Goal: Task Accomplishment & Management: Manage account settings

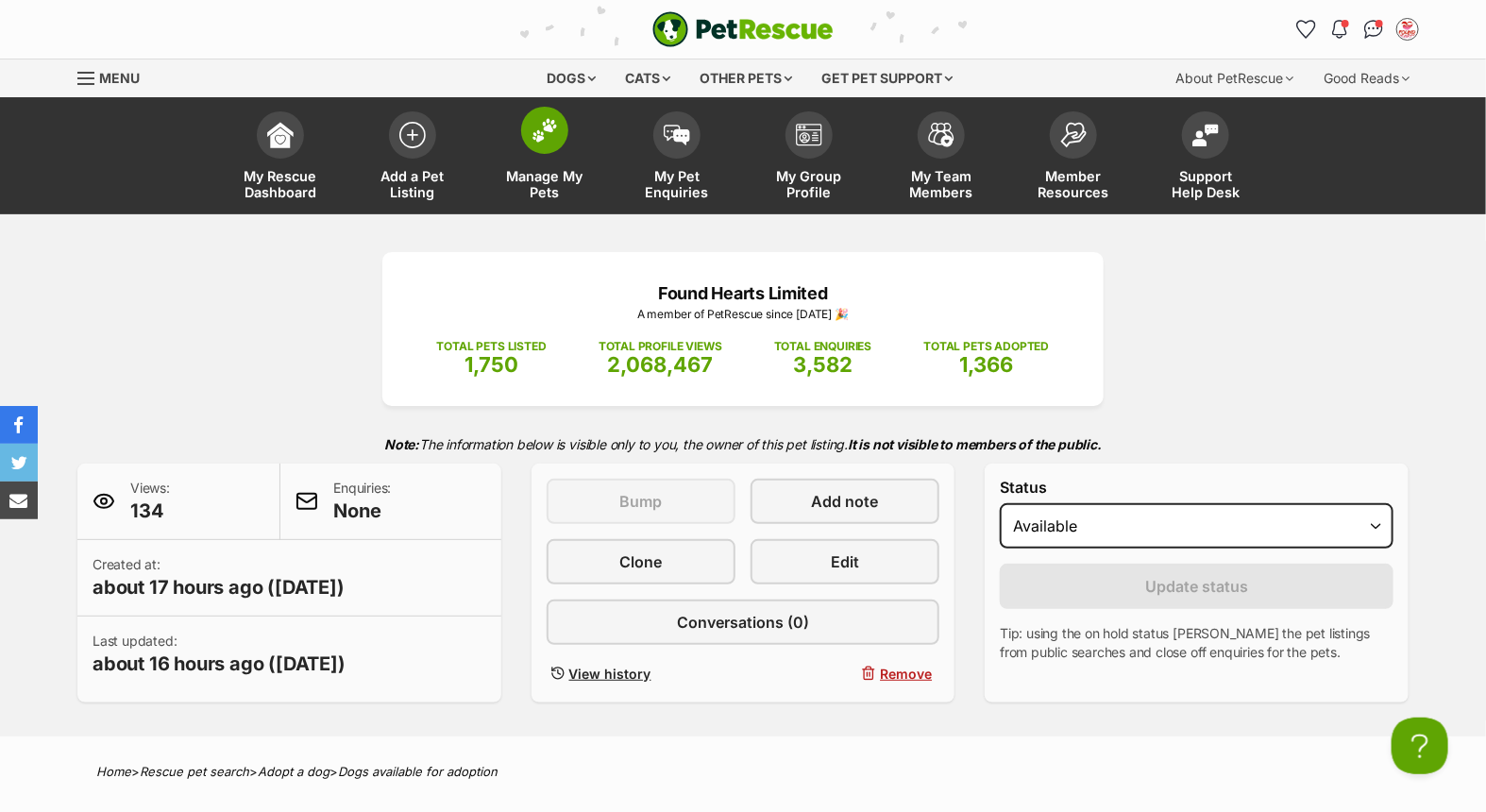
click at [535, 130] on img at bounding box center [545, 131] width 27 height 25
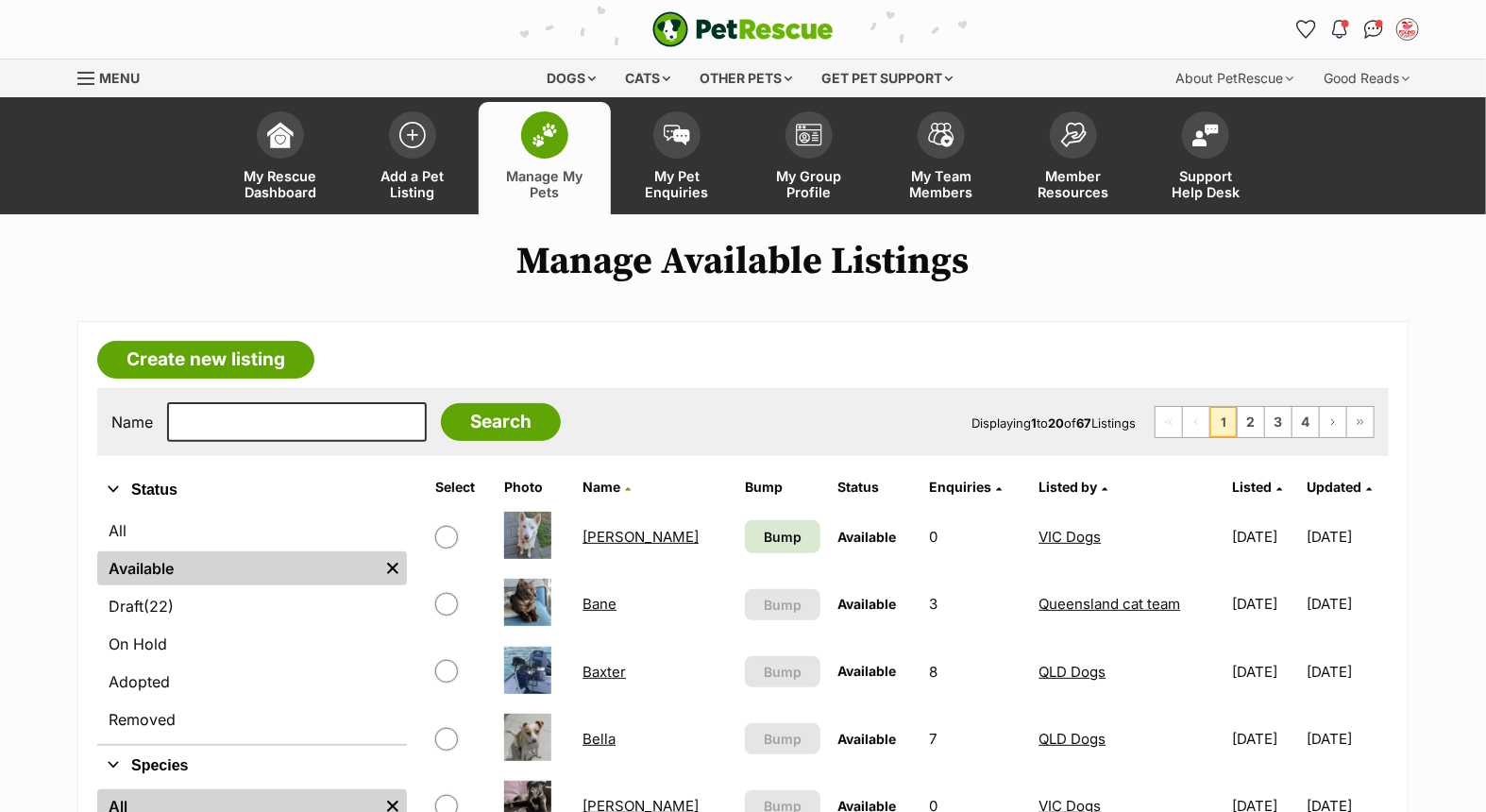
click at [597, 530] on link "Ashie" at bounding box center [641, 537] width 116 height 18
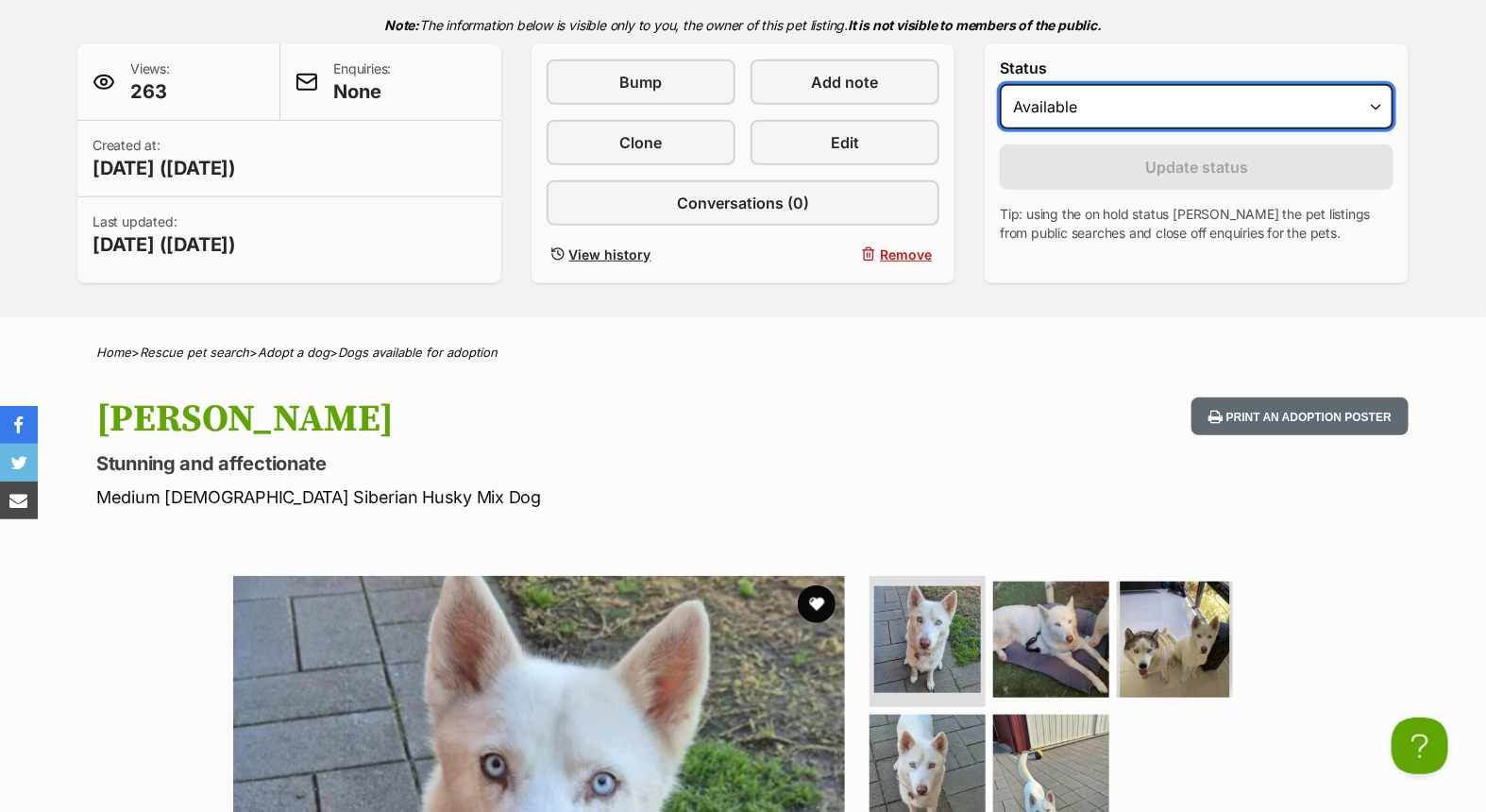
click at [1226, 108] on select "Draft Available On hold Adopted" at bounding box center [1196, 107] width 394 height 46
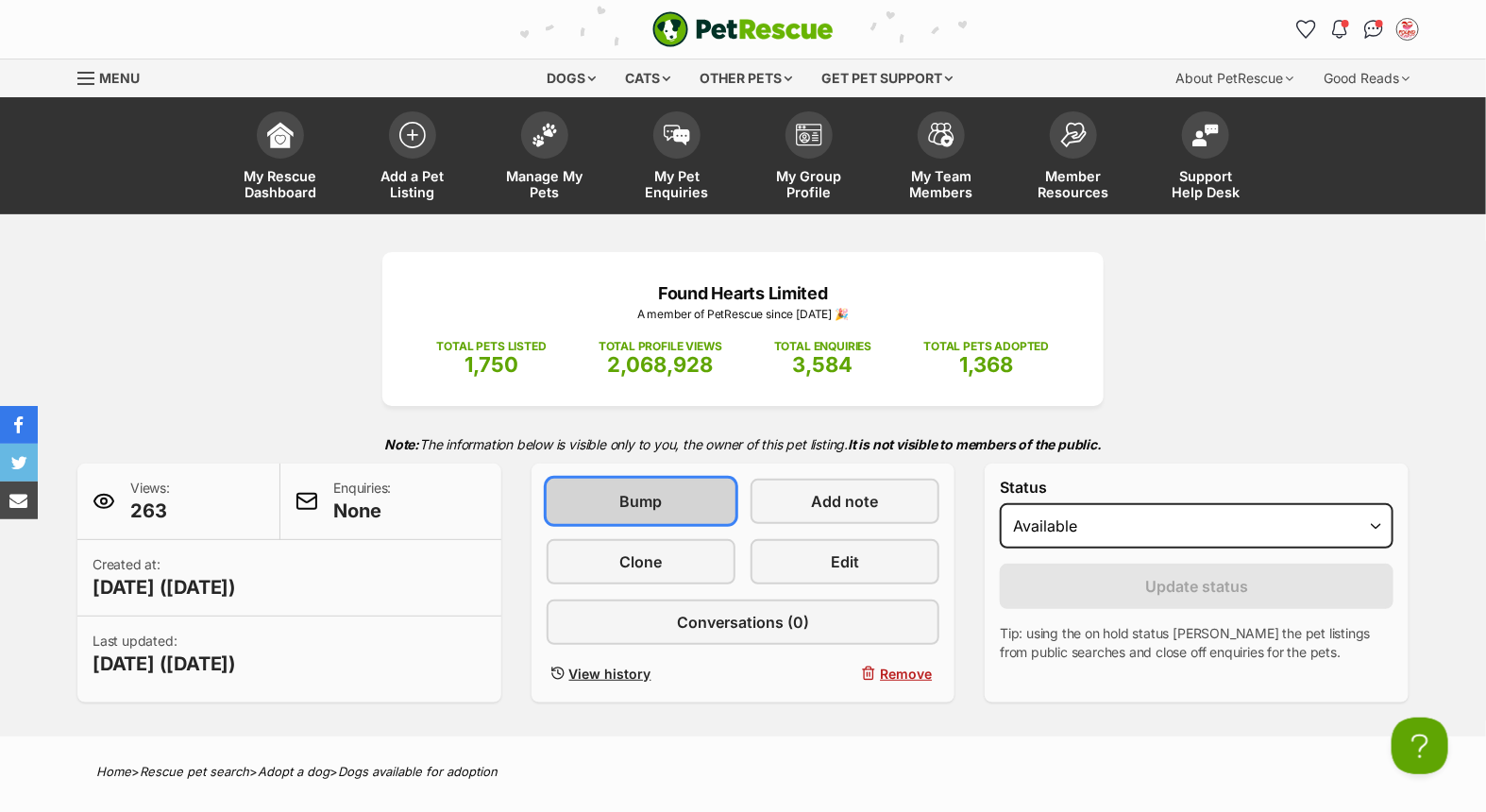
click at [689, 494] on link "Bump" at bounding box center [641, 501] width 189 height 46
click at [536, 140] on img at bounding box center [545, 131] width 27 height 25
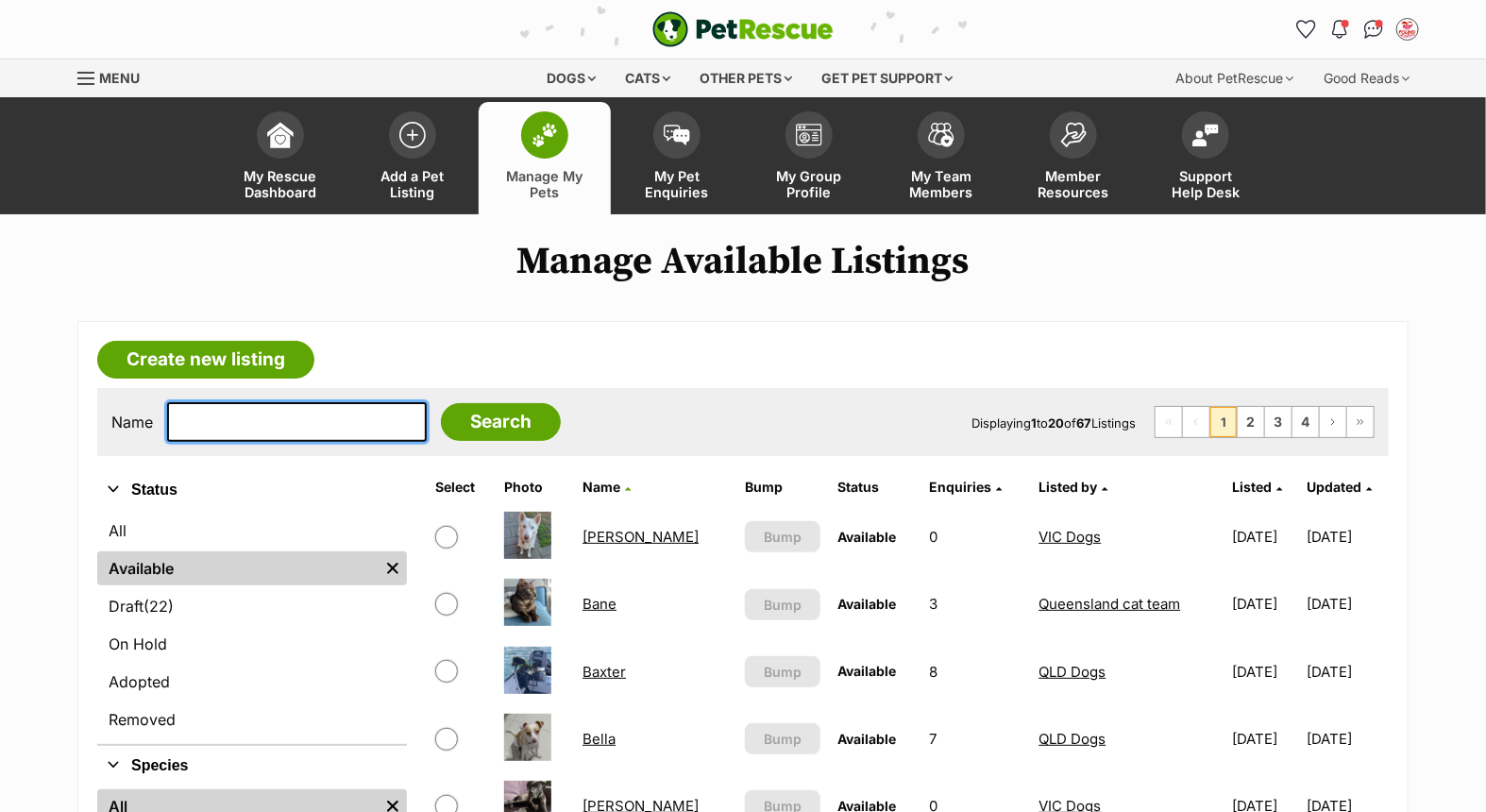
click at [248, 413] on input "text" at bounding box center [296, 422] width 259 height 40
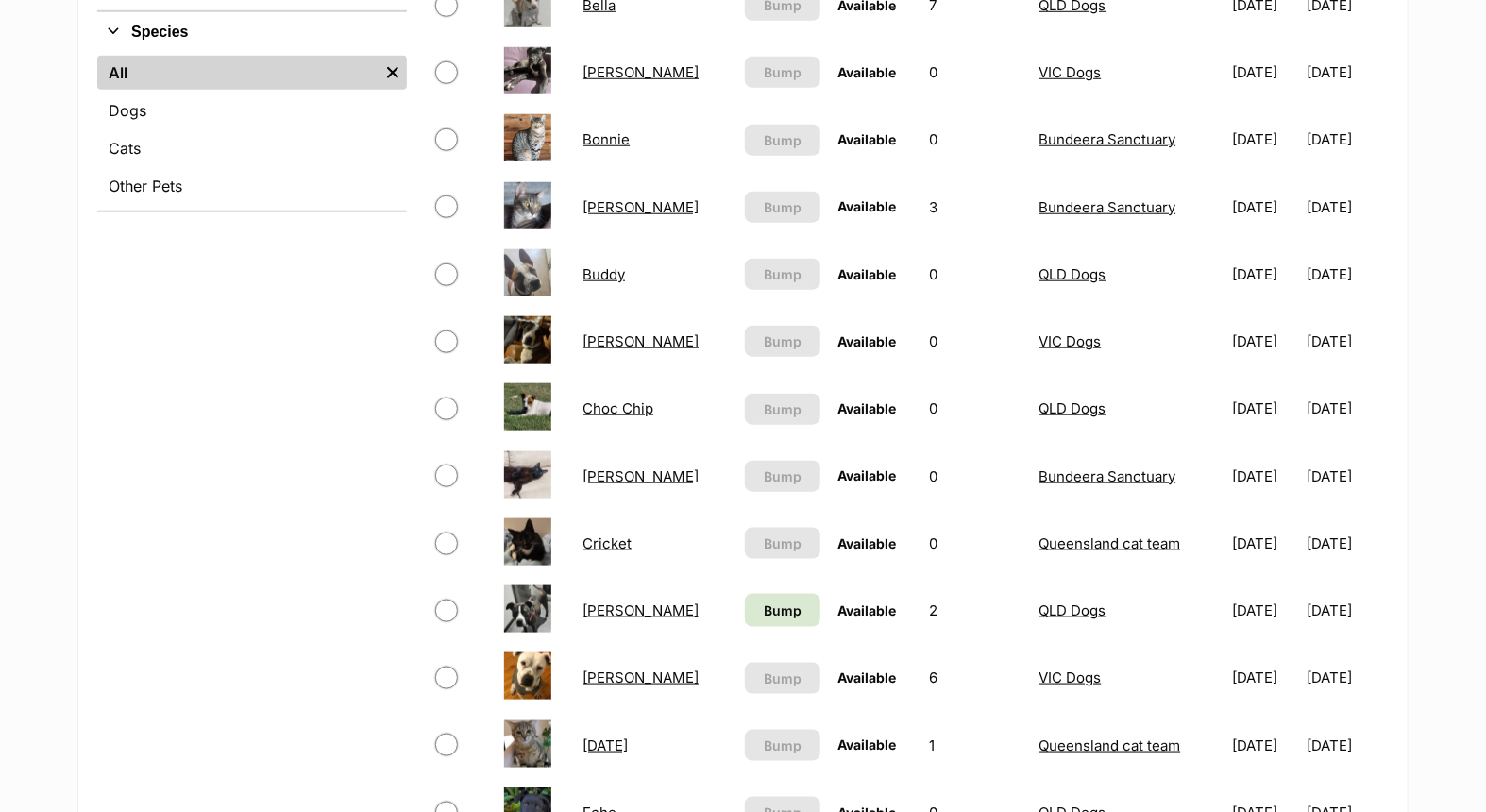
scroll to position [105, 0]
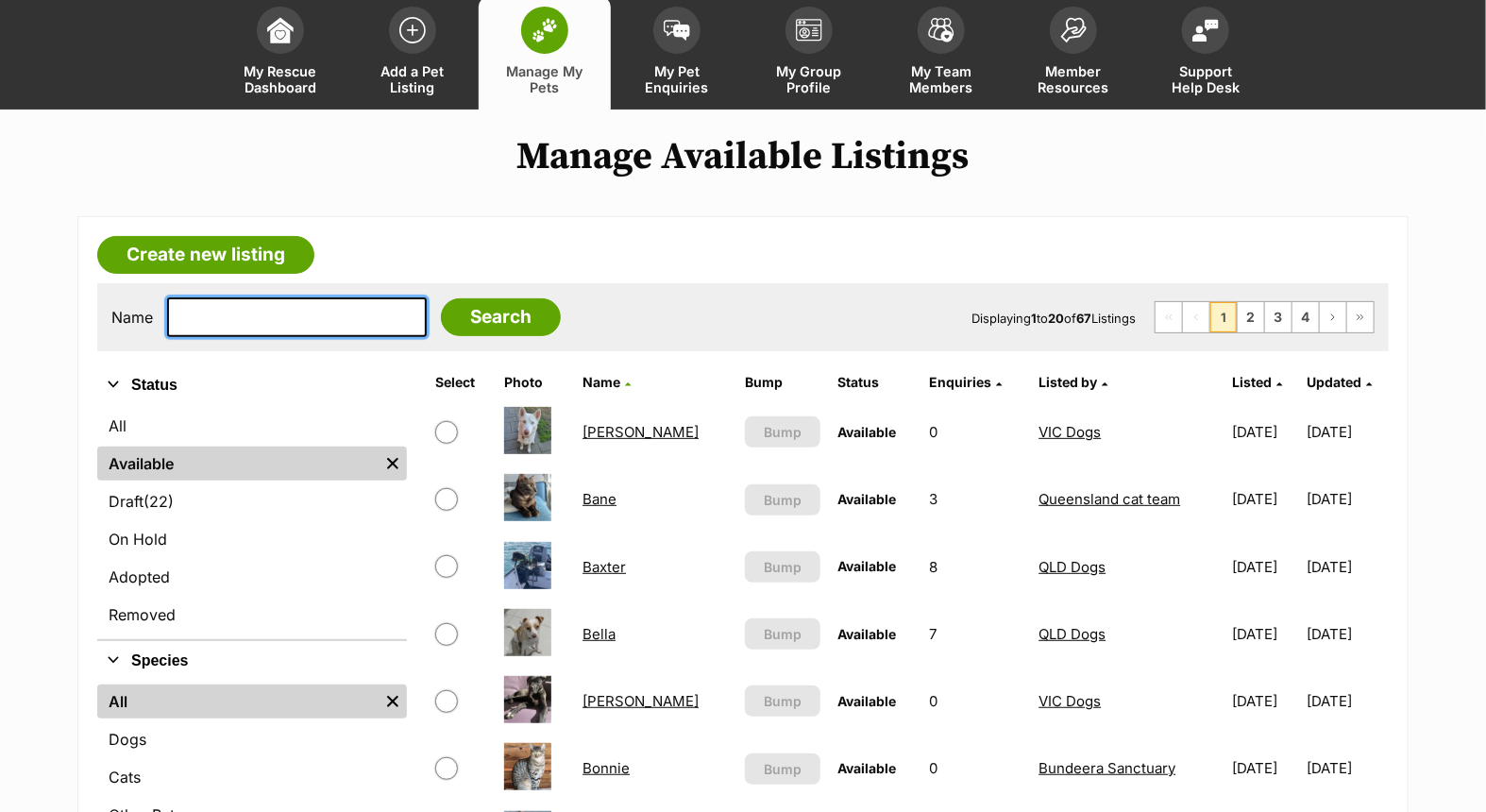
click at [257, 324] on input "text" at bounding box center [296, 317] width 259 height 40
type input "kuta"
click at [441, 298] on input "Search" at bounding box center [501, 317] width 120 height 38
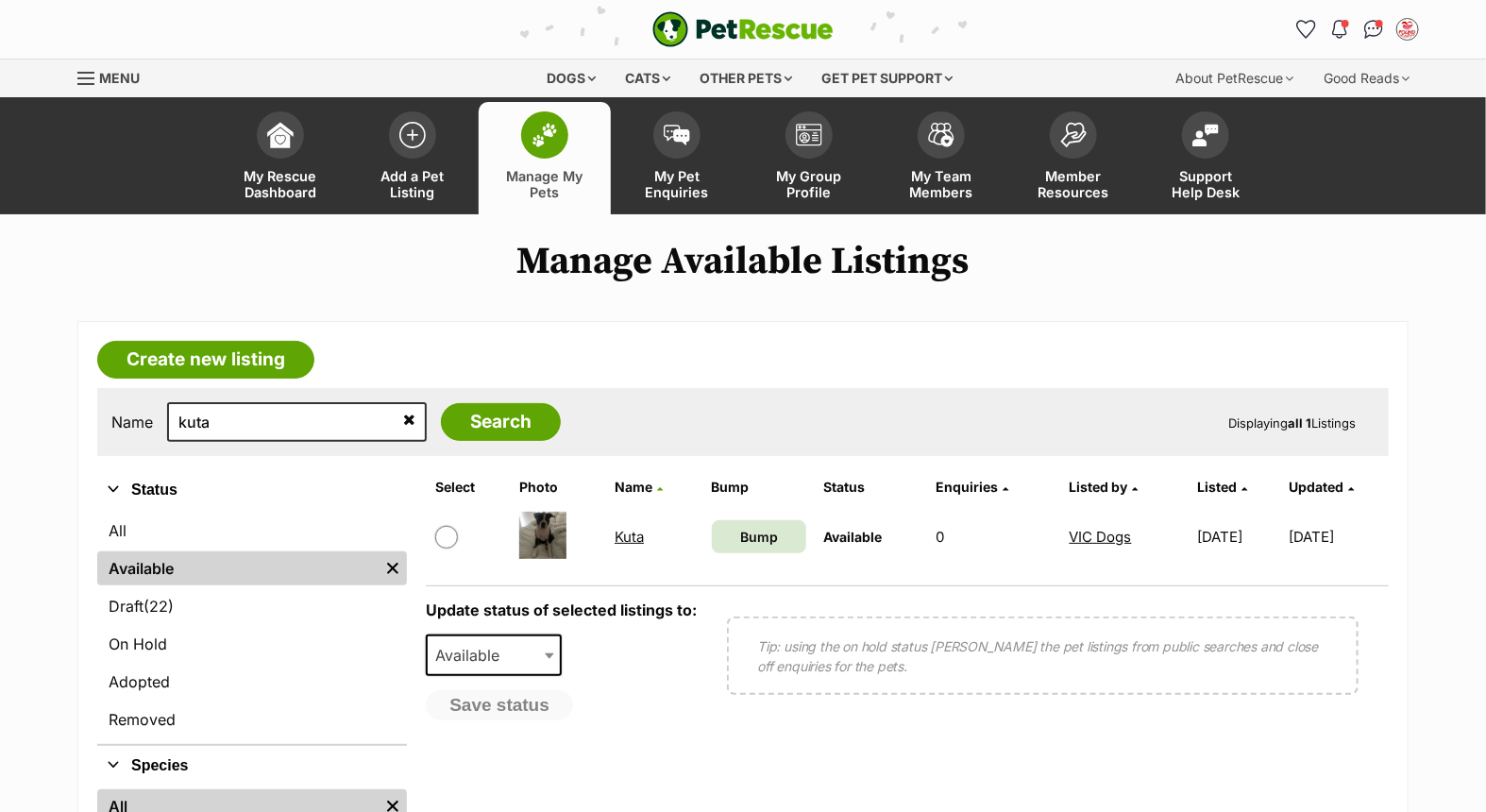
click at [621, 528] on link "Kuta" at bounding box center [629, 537] width 30 height 18
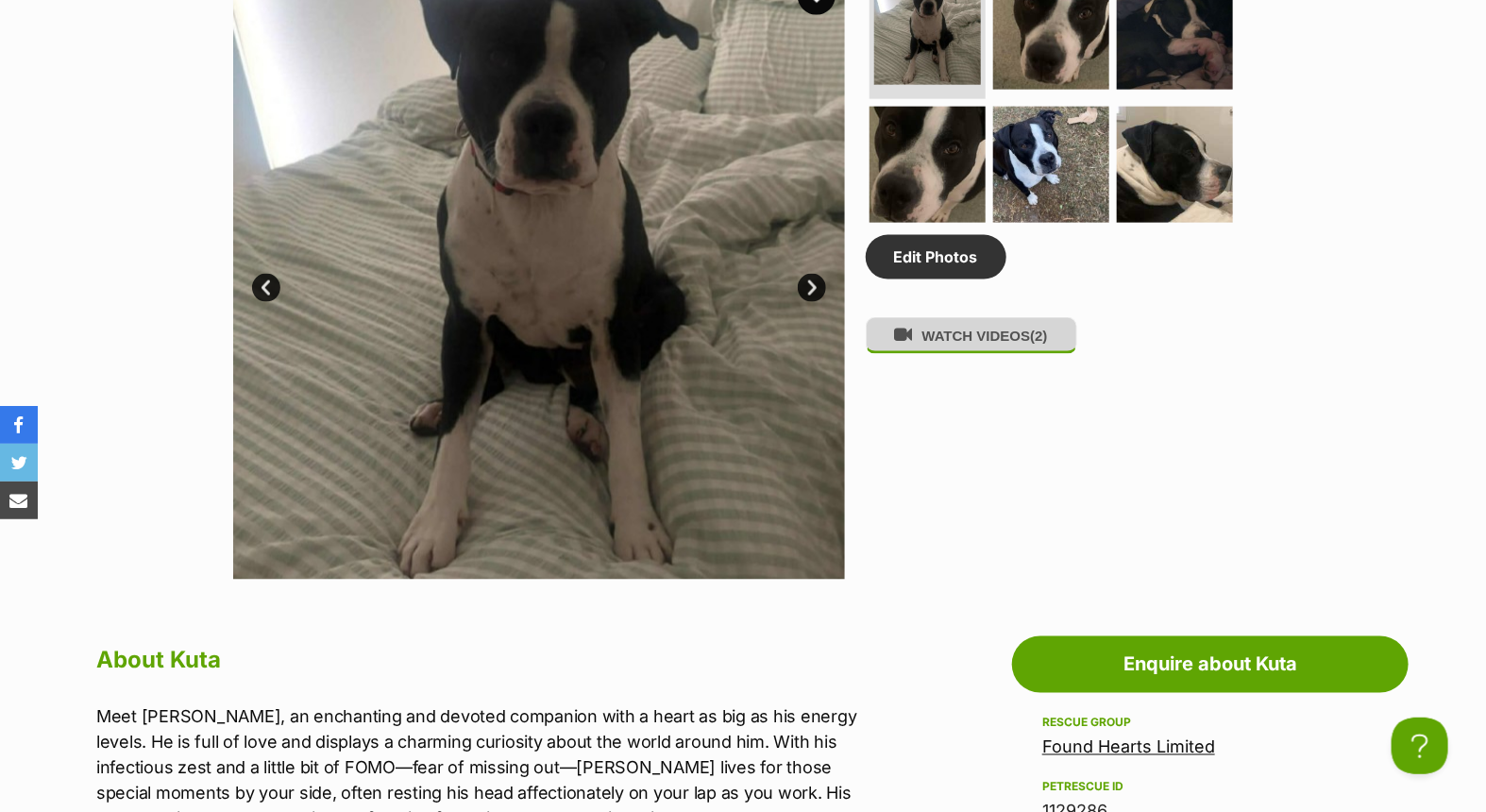
scroll to position [1154, 0]
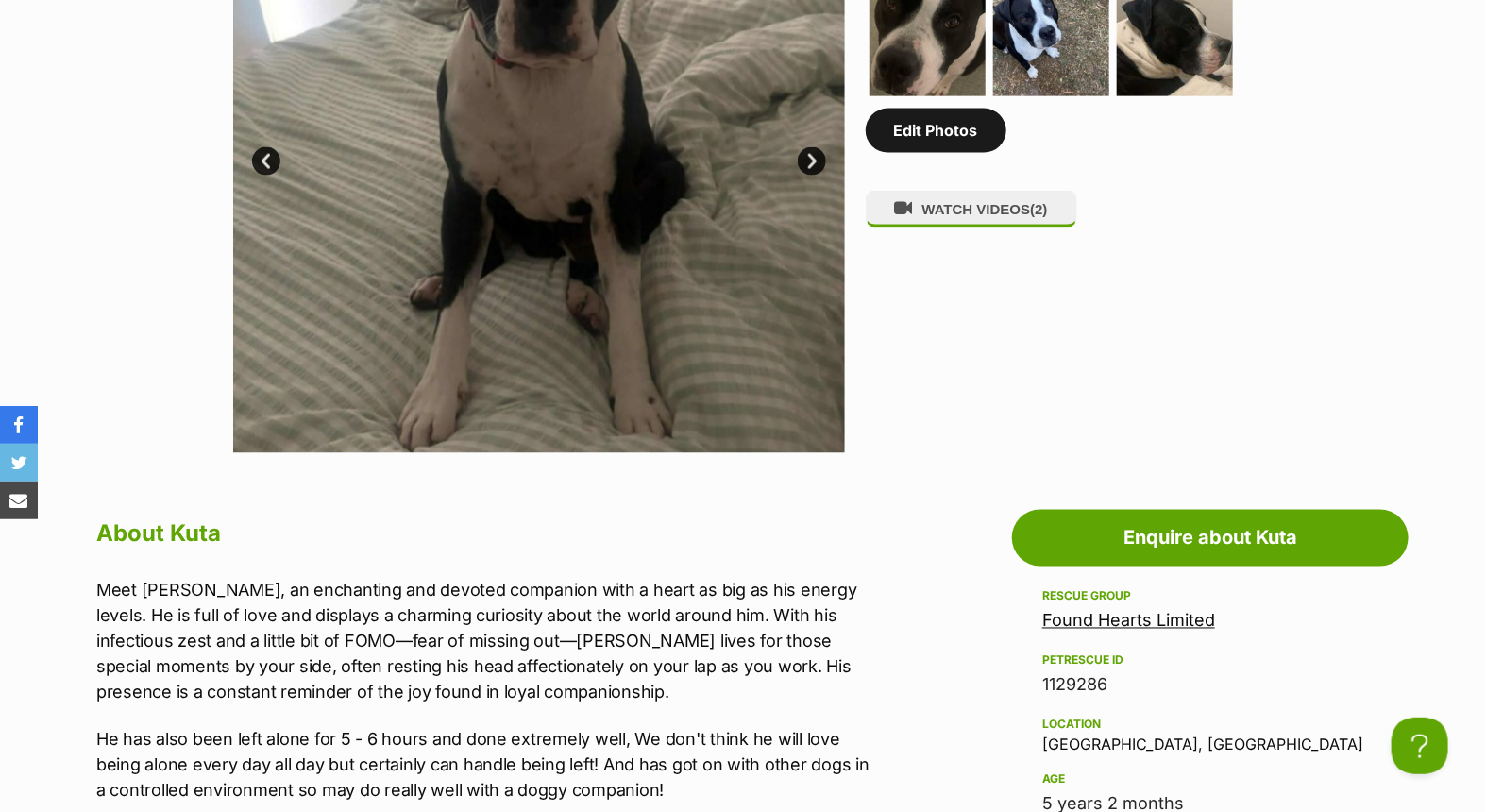
click at [943, 134] on link "Edit Photos" at bounding box center [937, 131] width 141 height 44
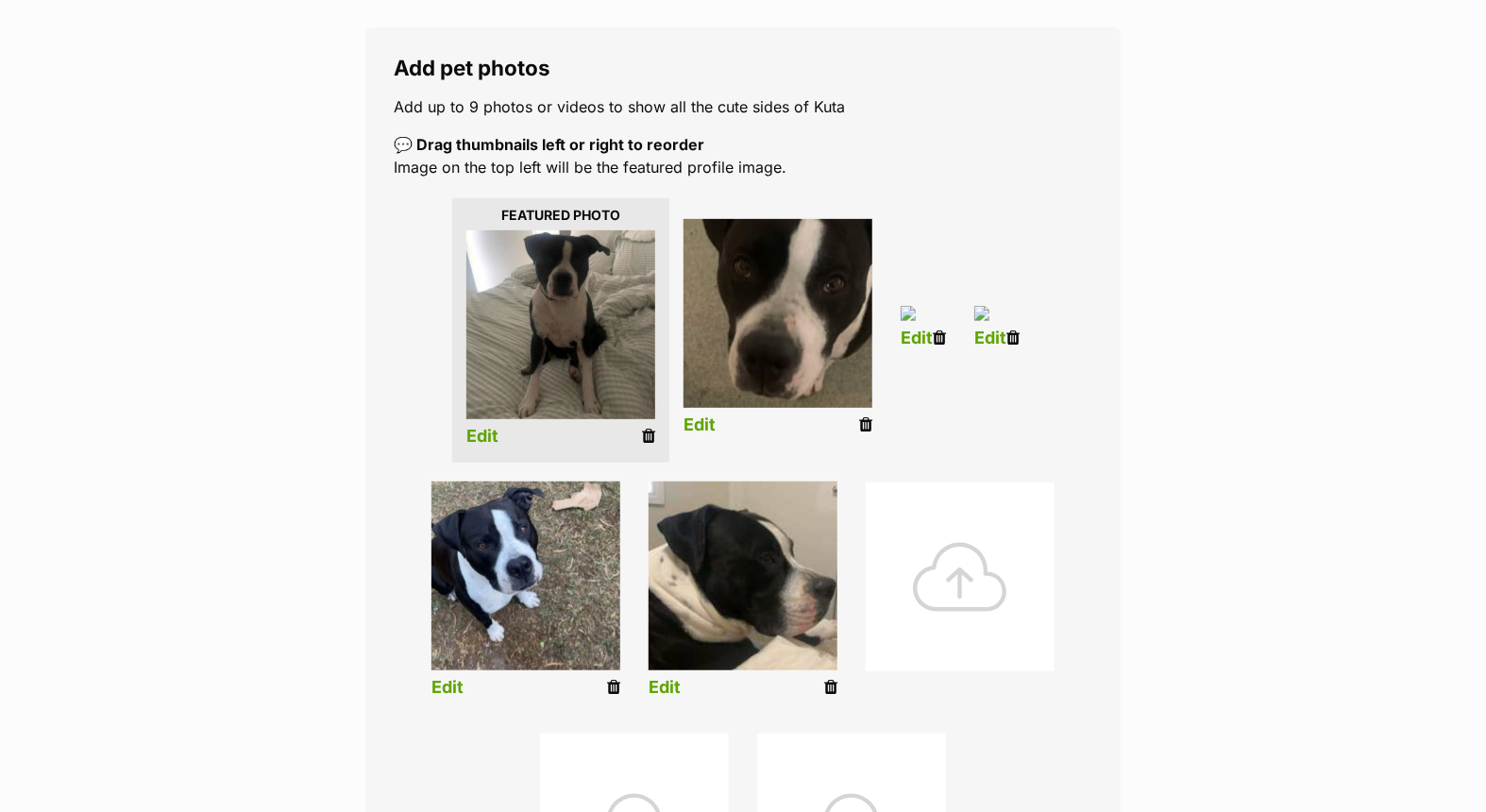
scroll to position [629, 0]
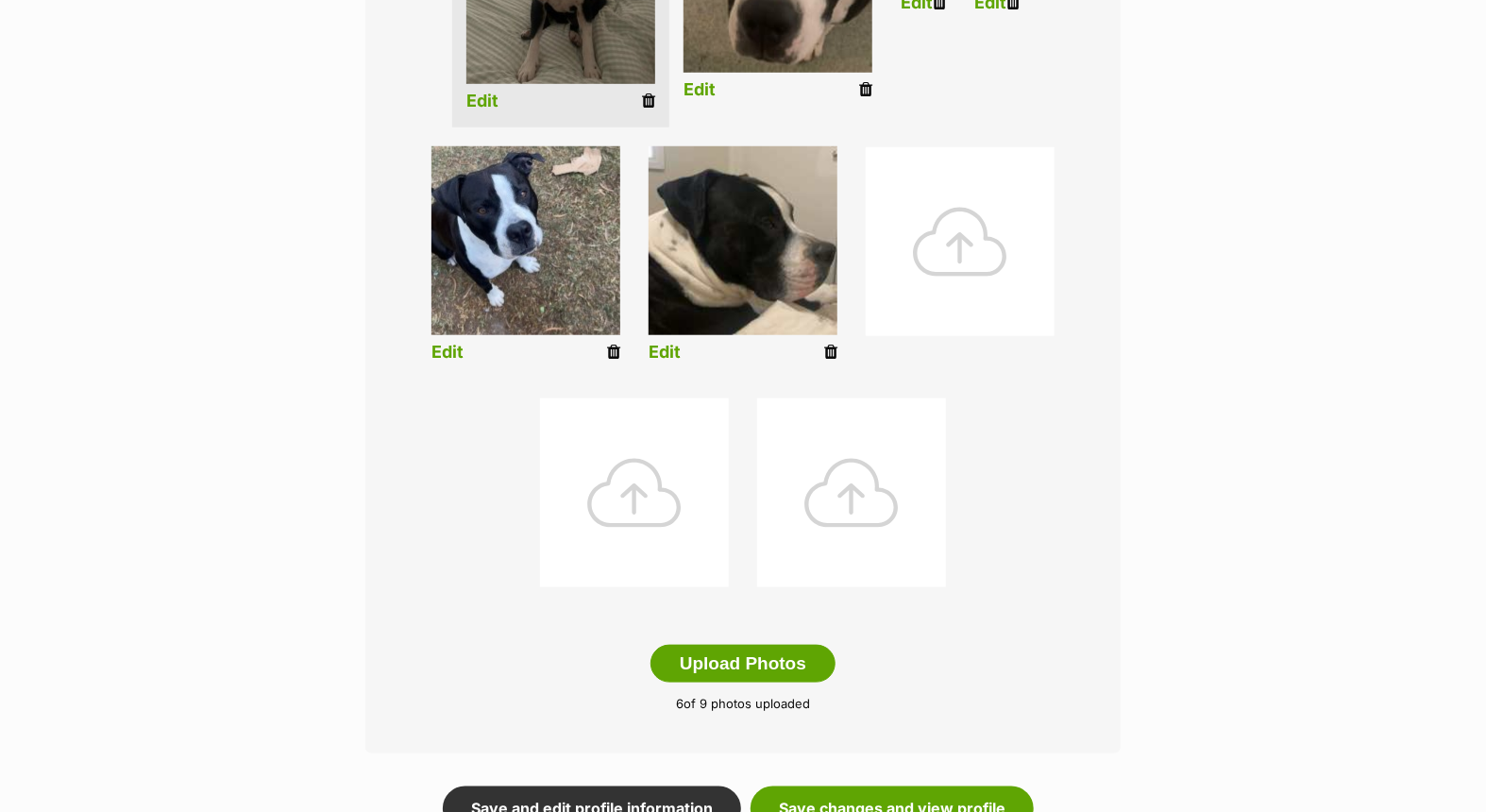
click at [866, 336] on div at bounding box center [961, 242] width 189 height 189
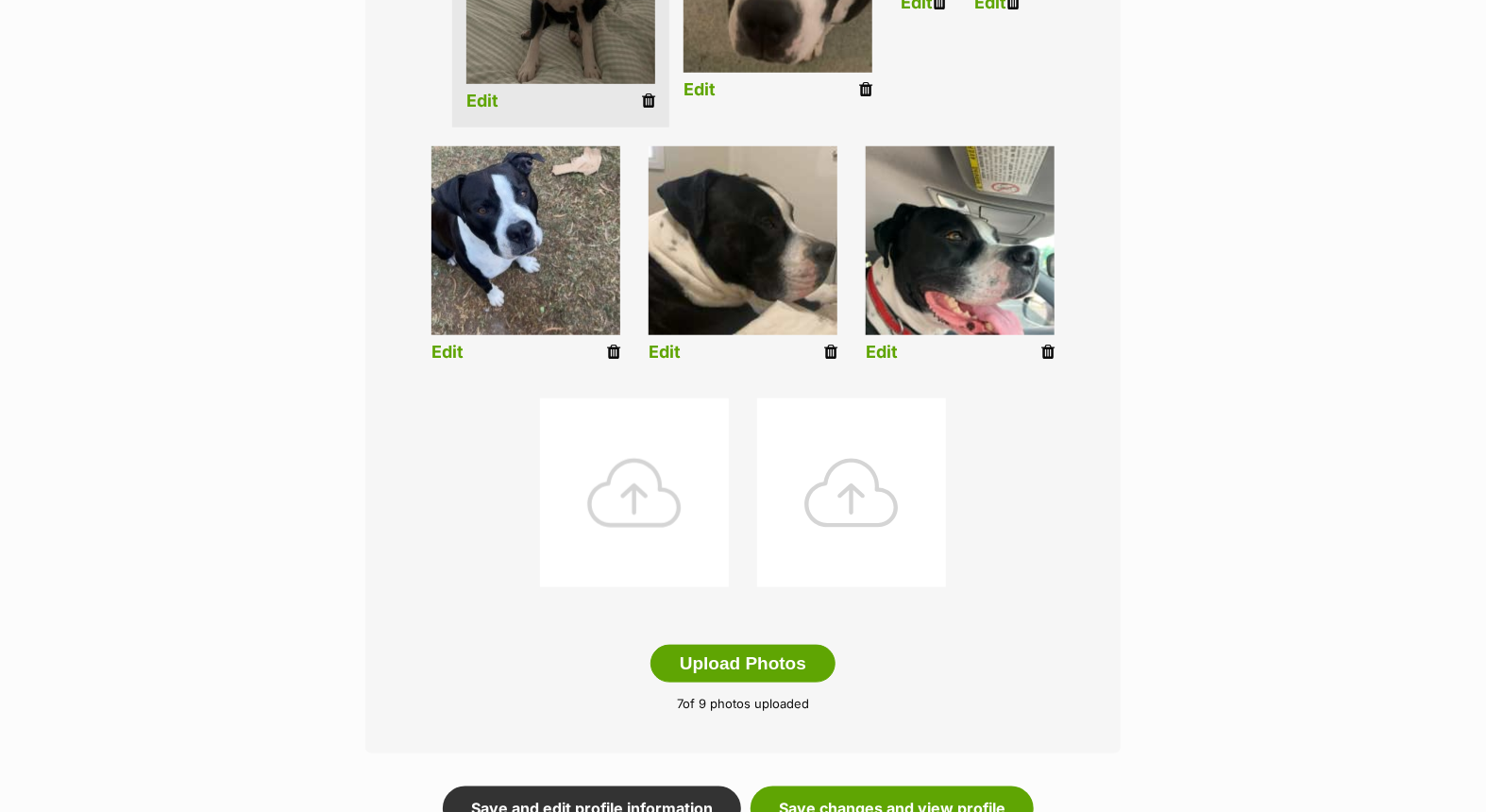
click at [729, 515] on div at bounding box center [635, 493] width 189 height 189
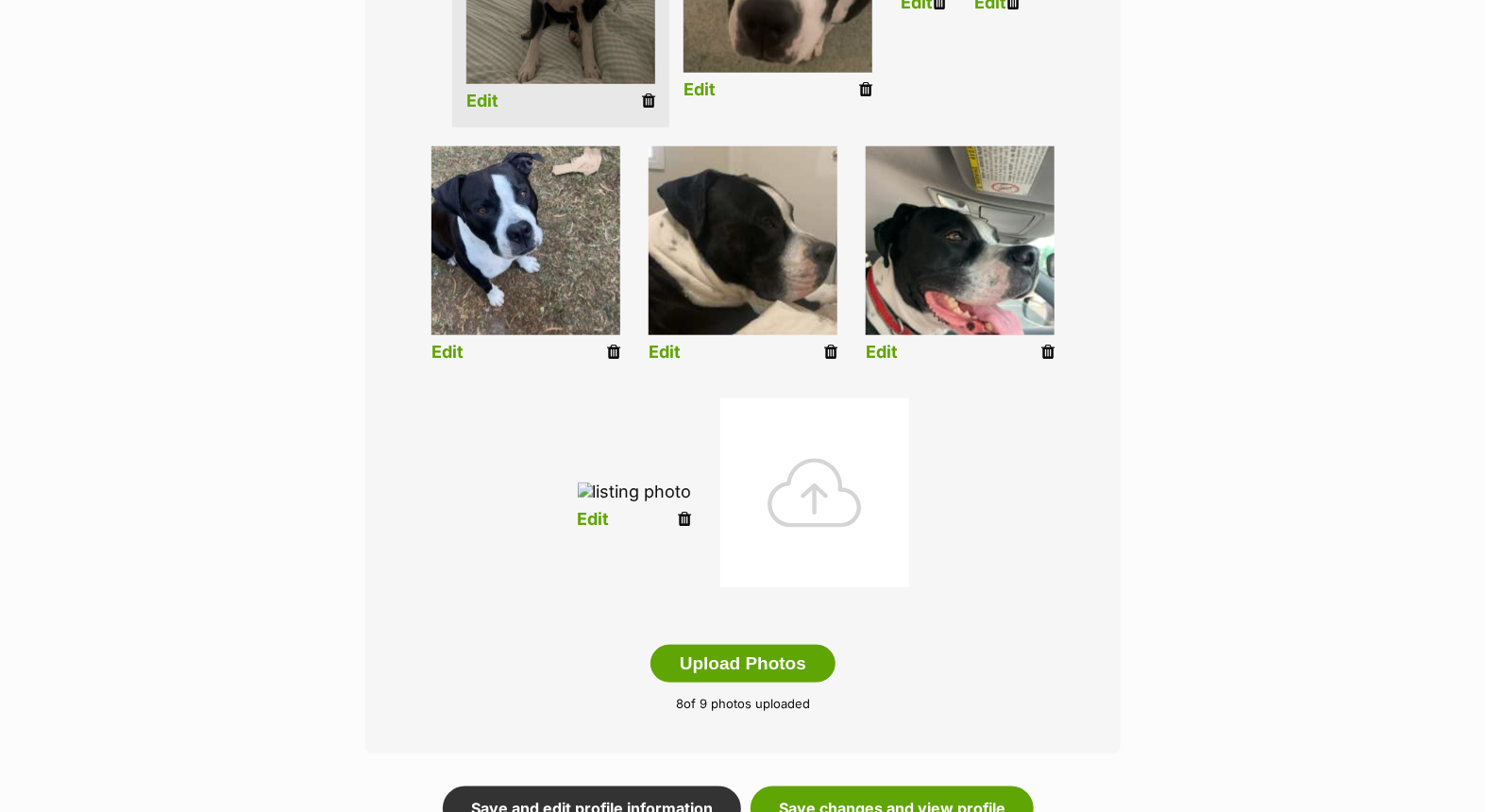
click at [866, 362] on link "Edit" at bounding box center [883, 353] width 32 height 20
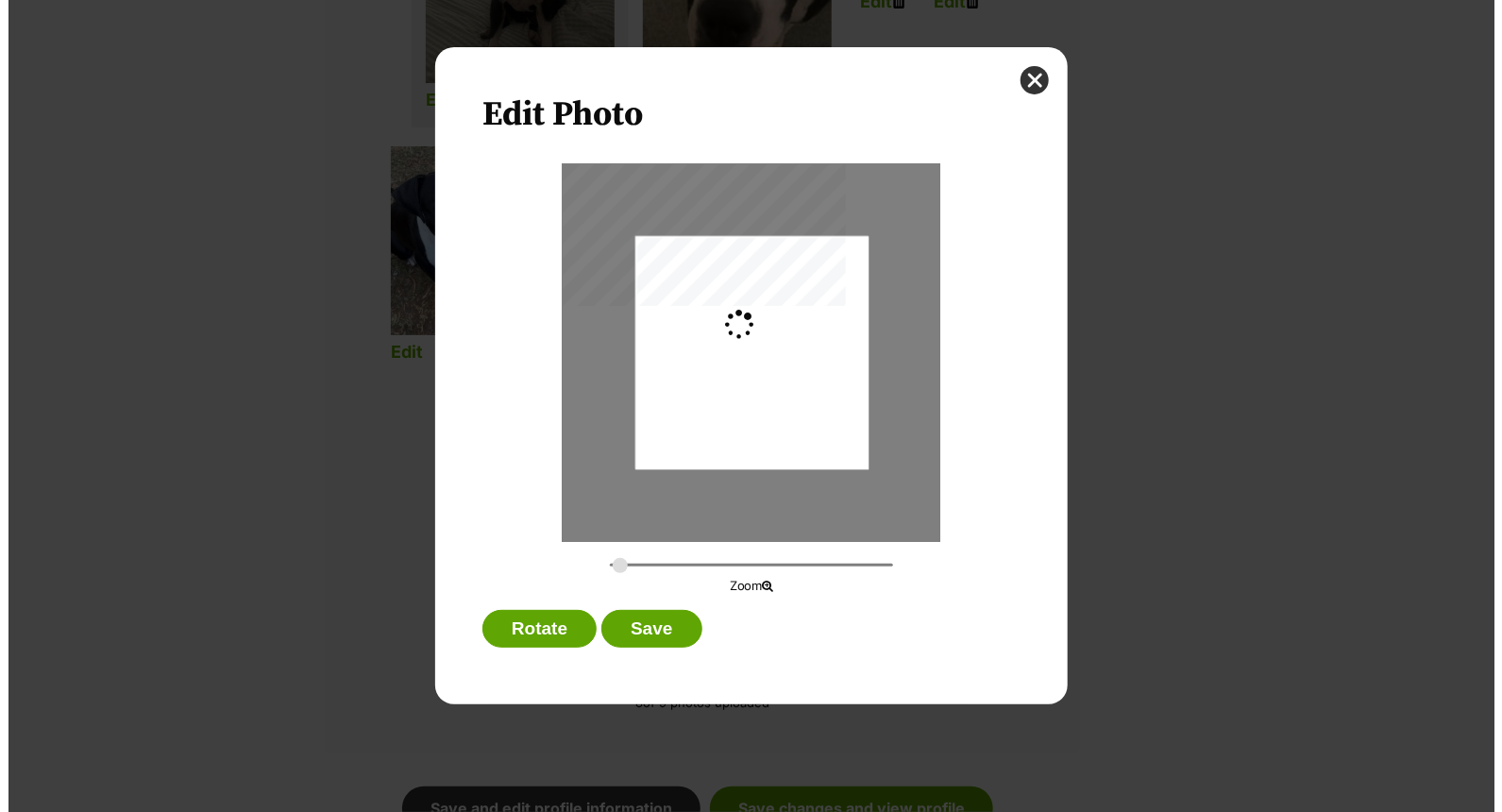
scroll to position [0, 0]
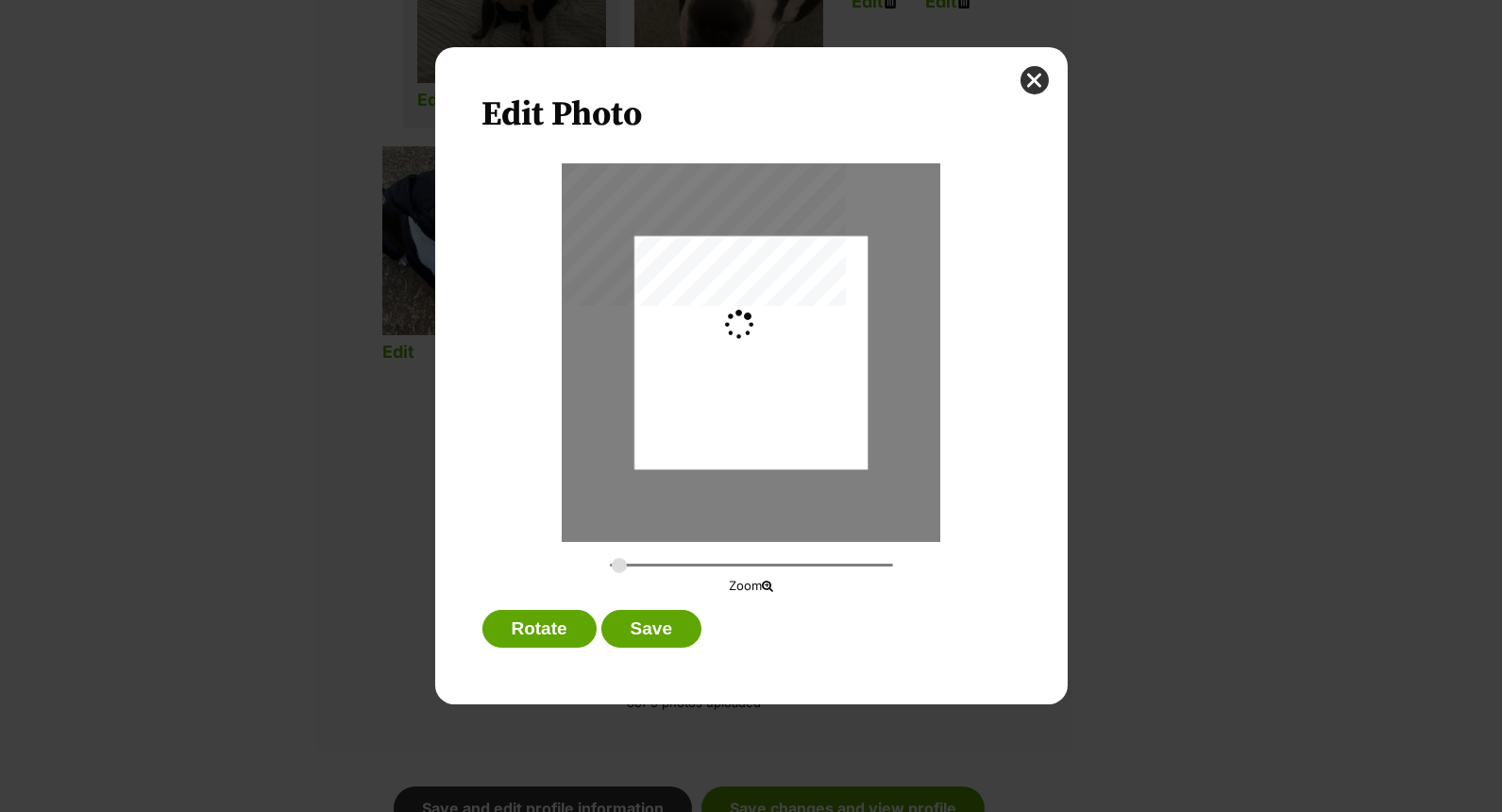
type input "0.2744"
drag, startPoint x: 712, startPoint y: 378, endPoint x: 721, endPoint y: 351, distance: 28.5
click at [721, 351] on div "Dialog Window - Close (Press escape to close)" at bounding box center [751, 324] width 233 height 311
click at [656, 623] on button "Save" at bounding box center [651, 629] width 100 height 38
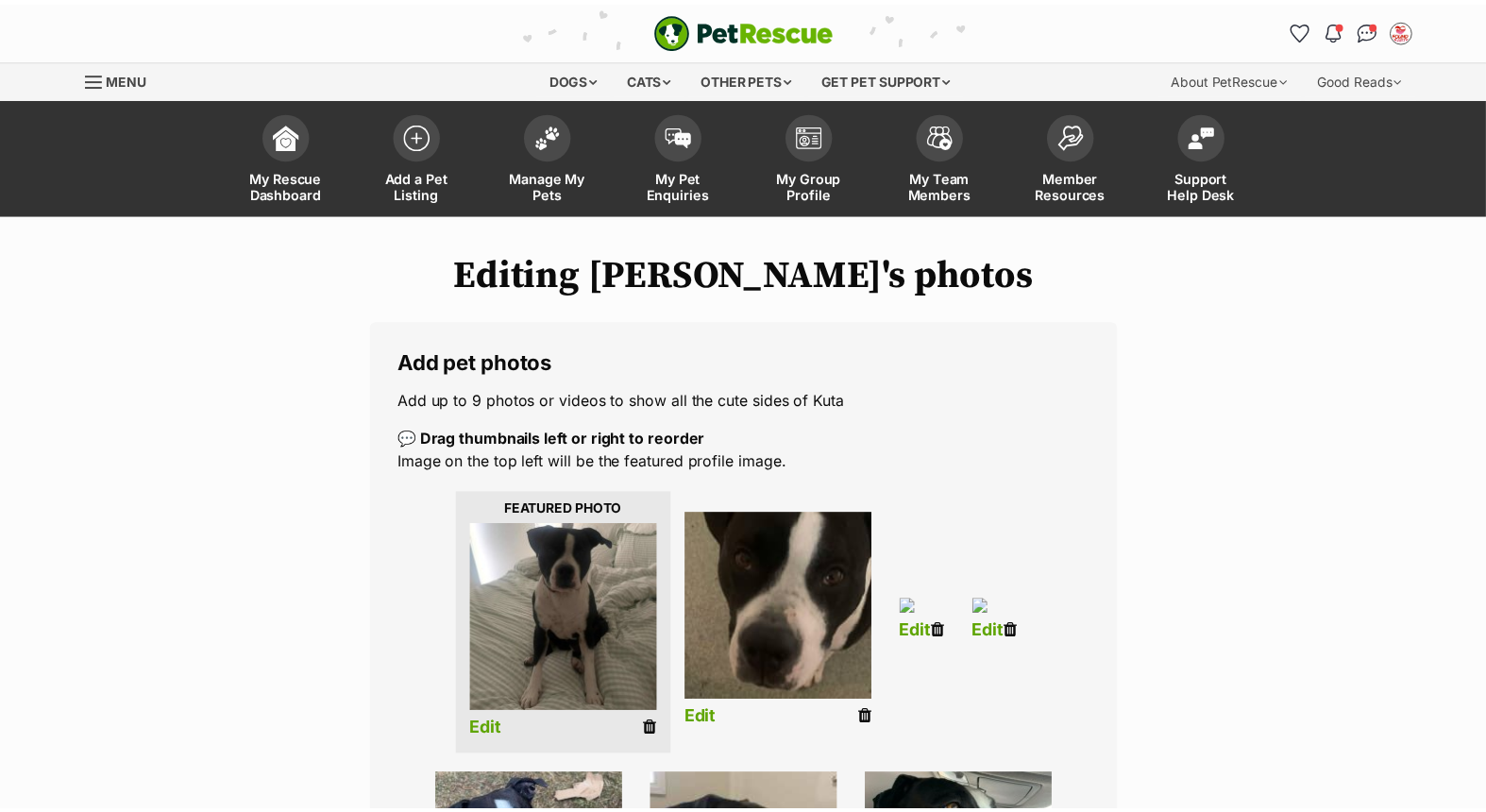
scroll to position [628, 0]
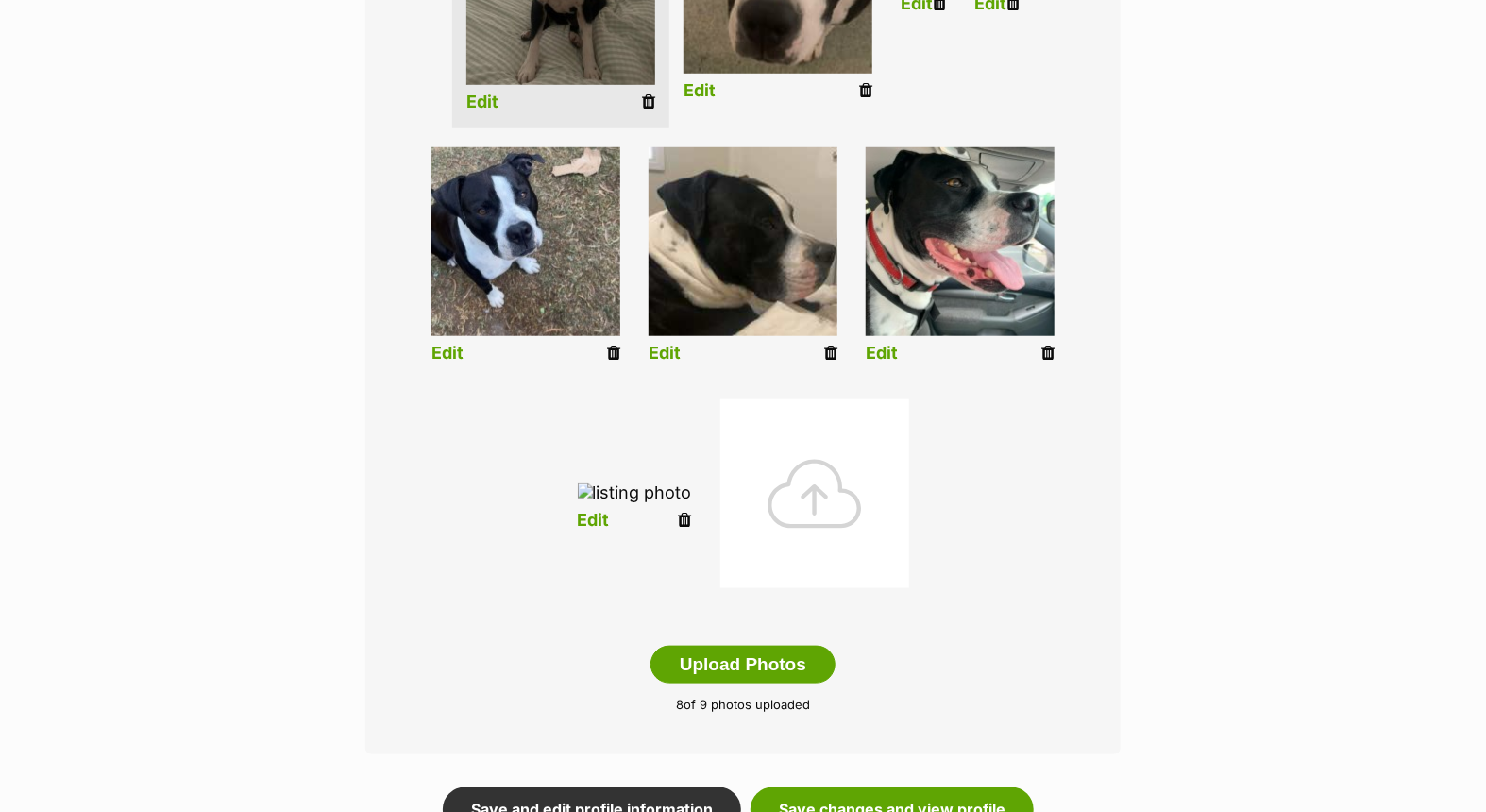
click at [610, 531] on link "Edit" at bounding box center [594, 520] width 32 height 20
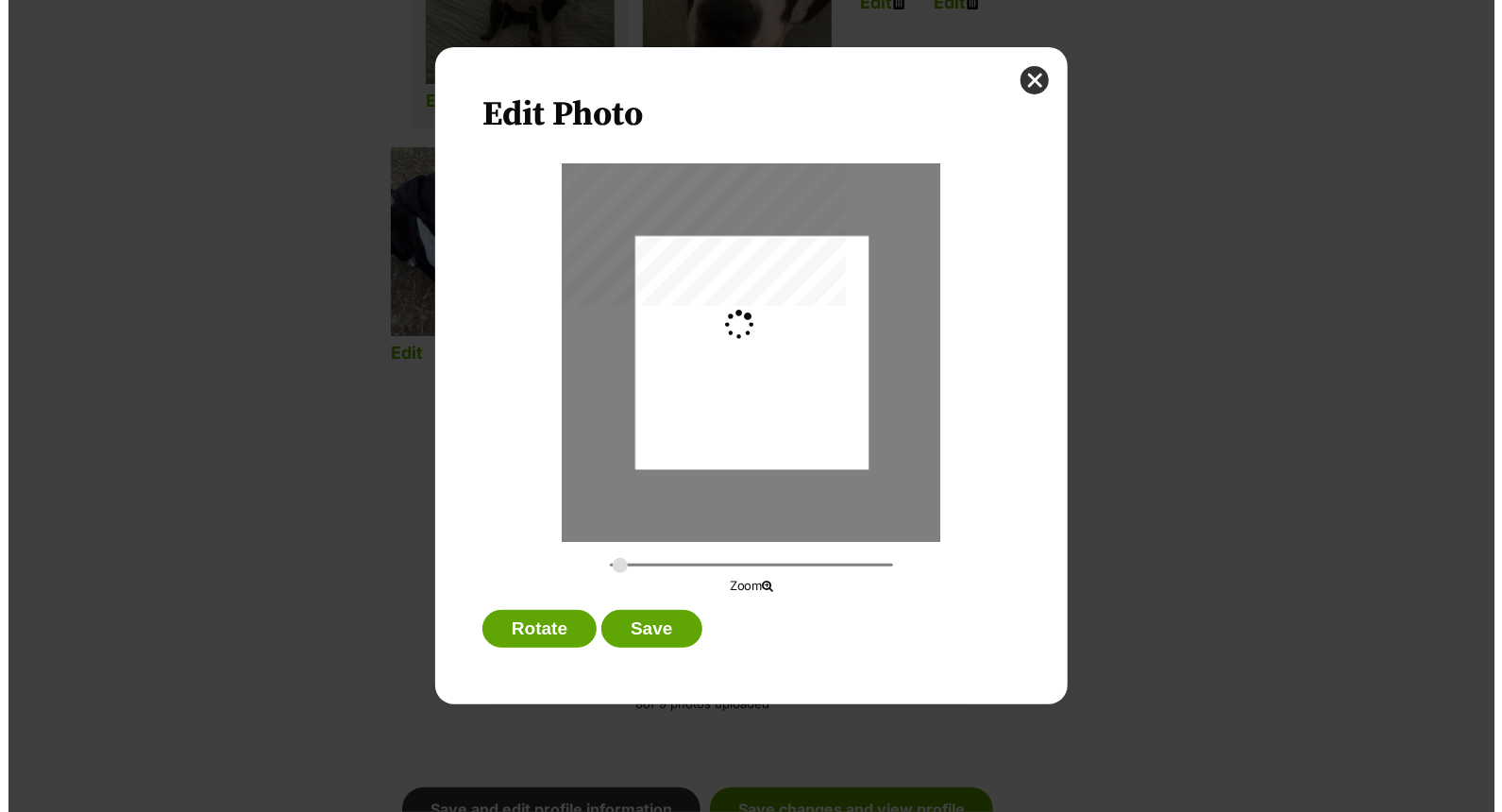
scroll to position [0, 0]
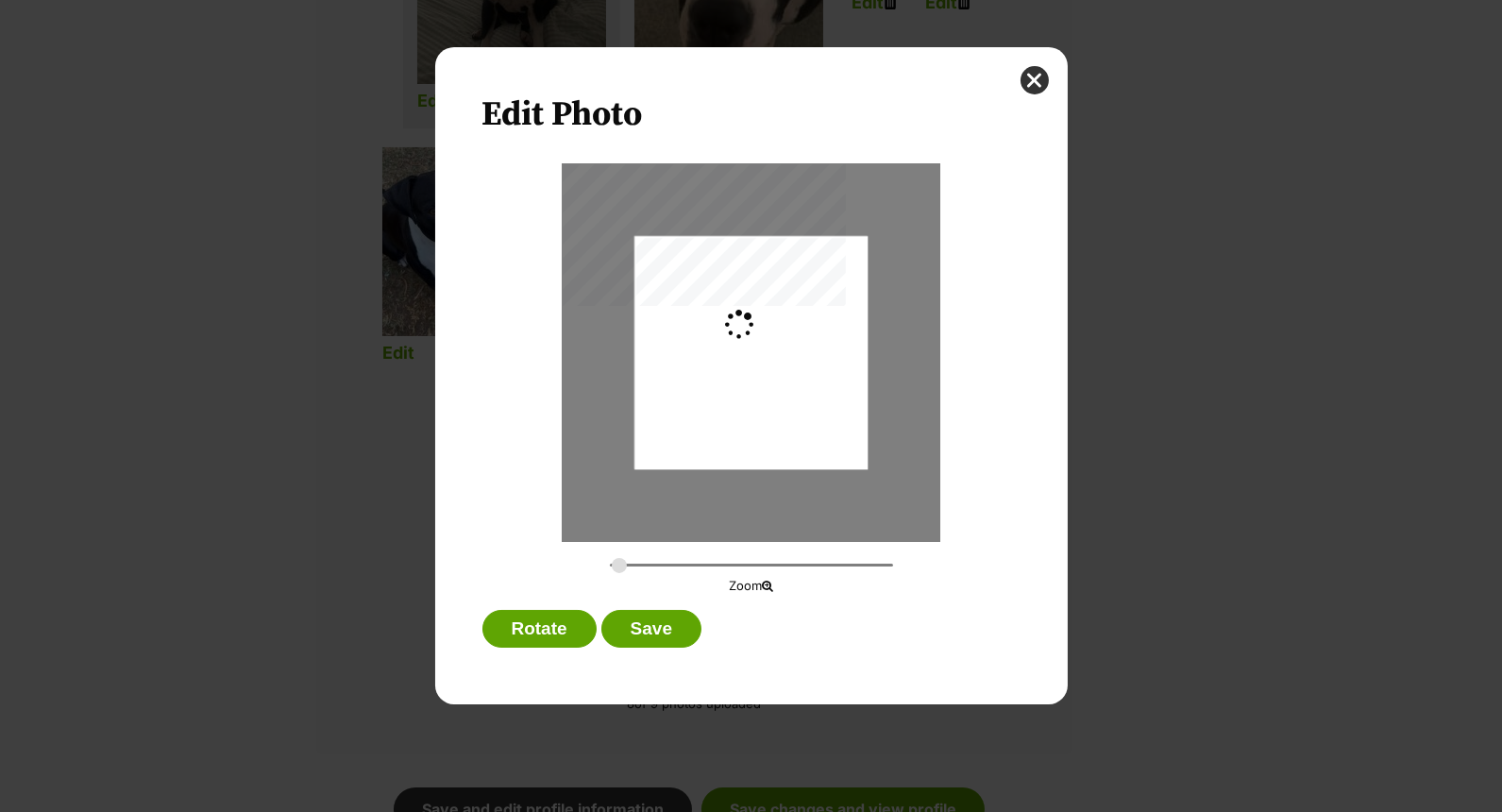
type input "0.2744"
click at [1026, 79] on button "close" at bounding box center [1035, 80] width 29 height 29
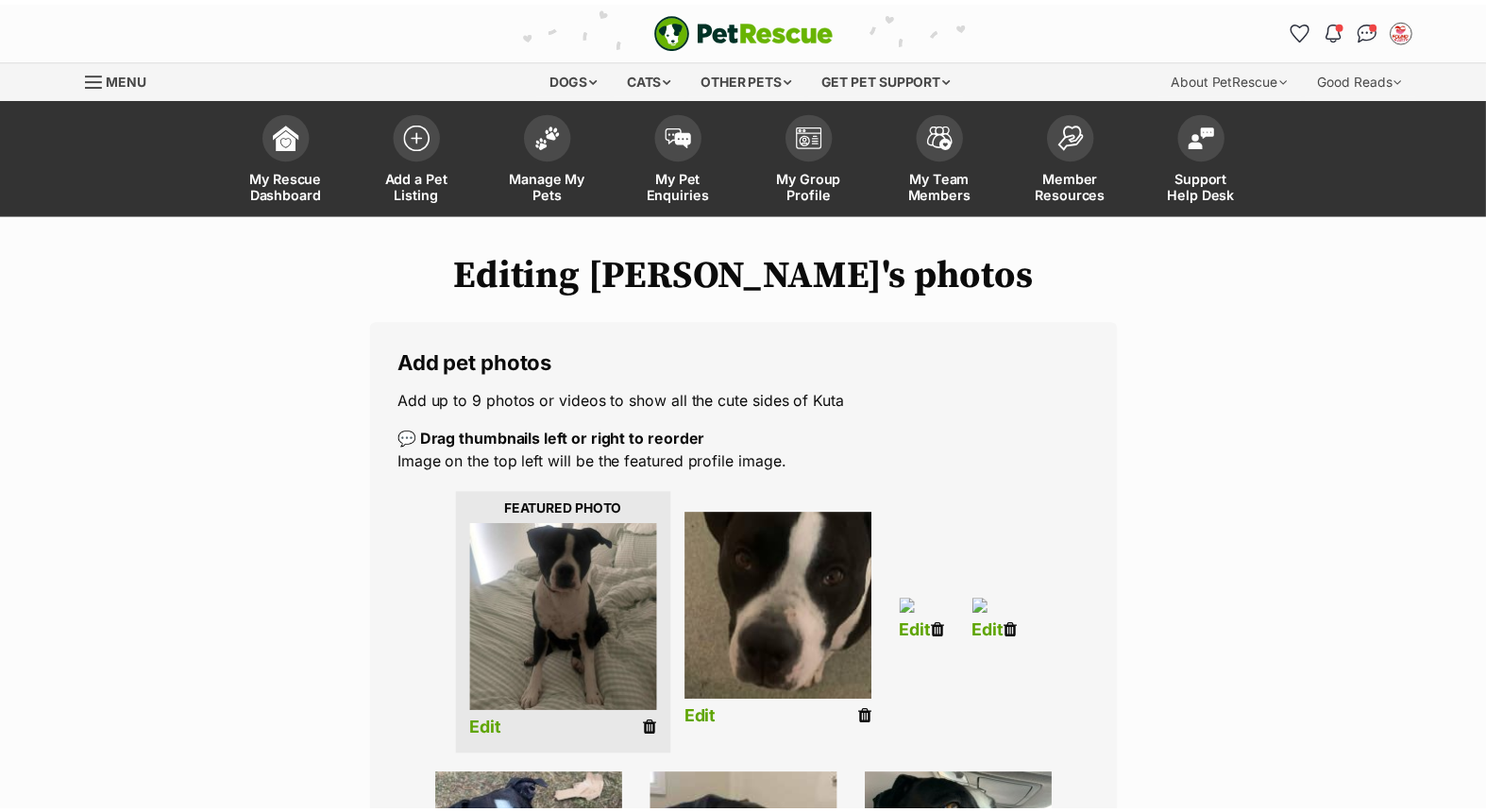
scroll to position [628, 0]
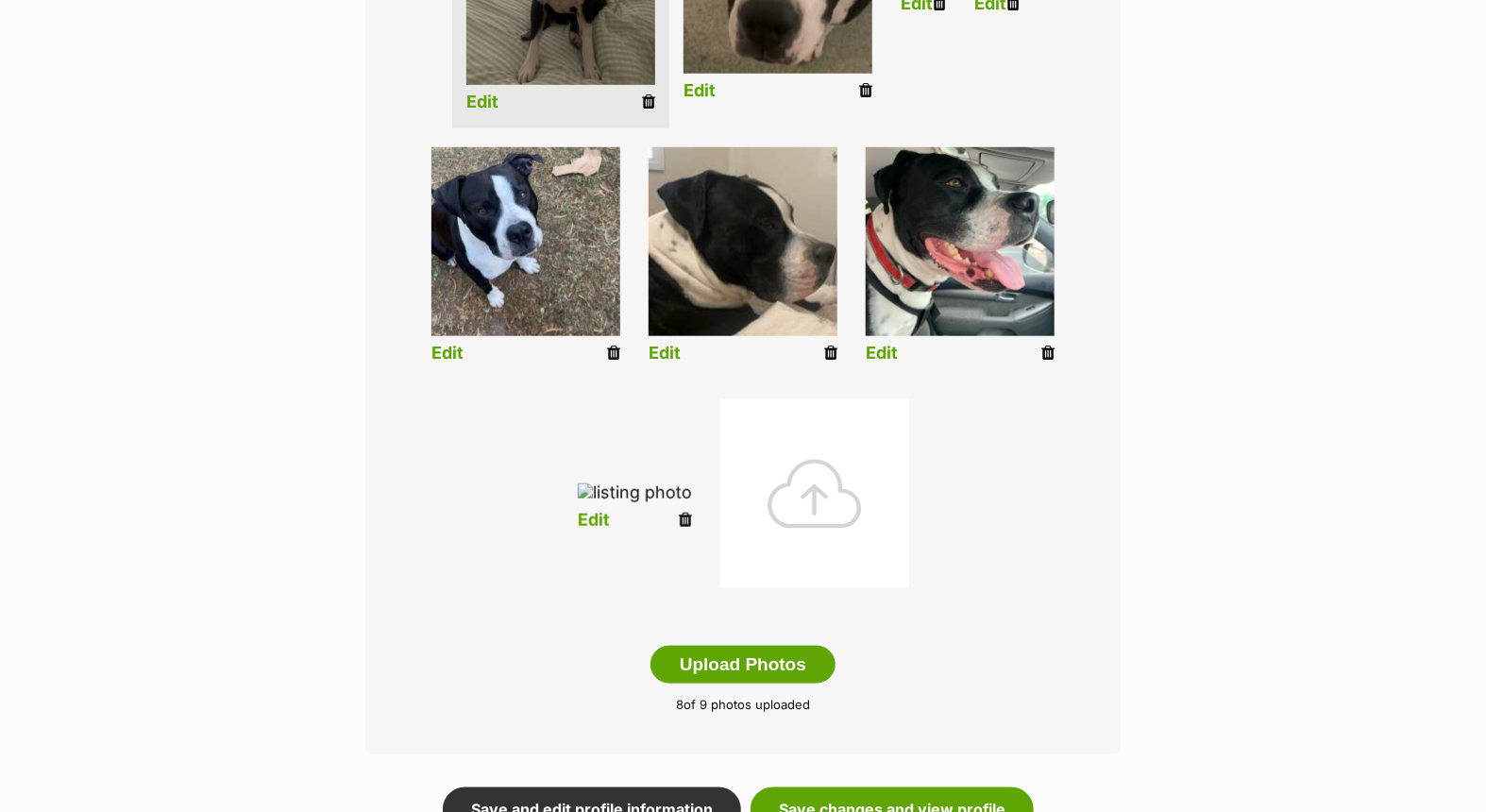
click at [692, 503] on img at bounding box center [635, 493] width 114 height 20
click at [610, 531] on link "Edit" at bounding box center [594, 520] width 32 height 20
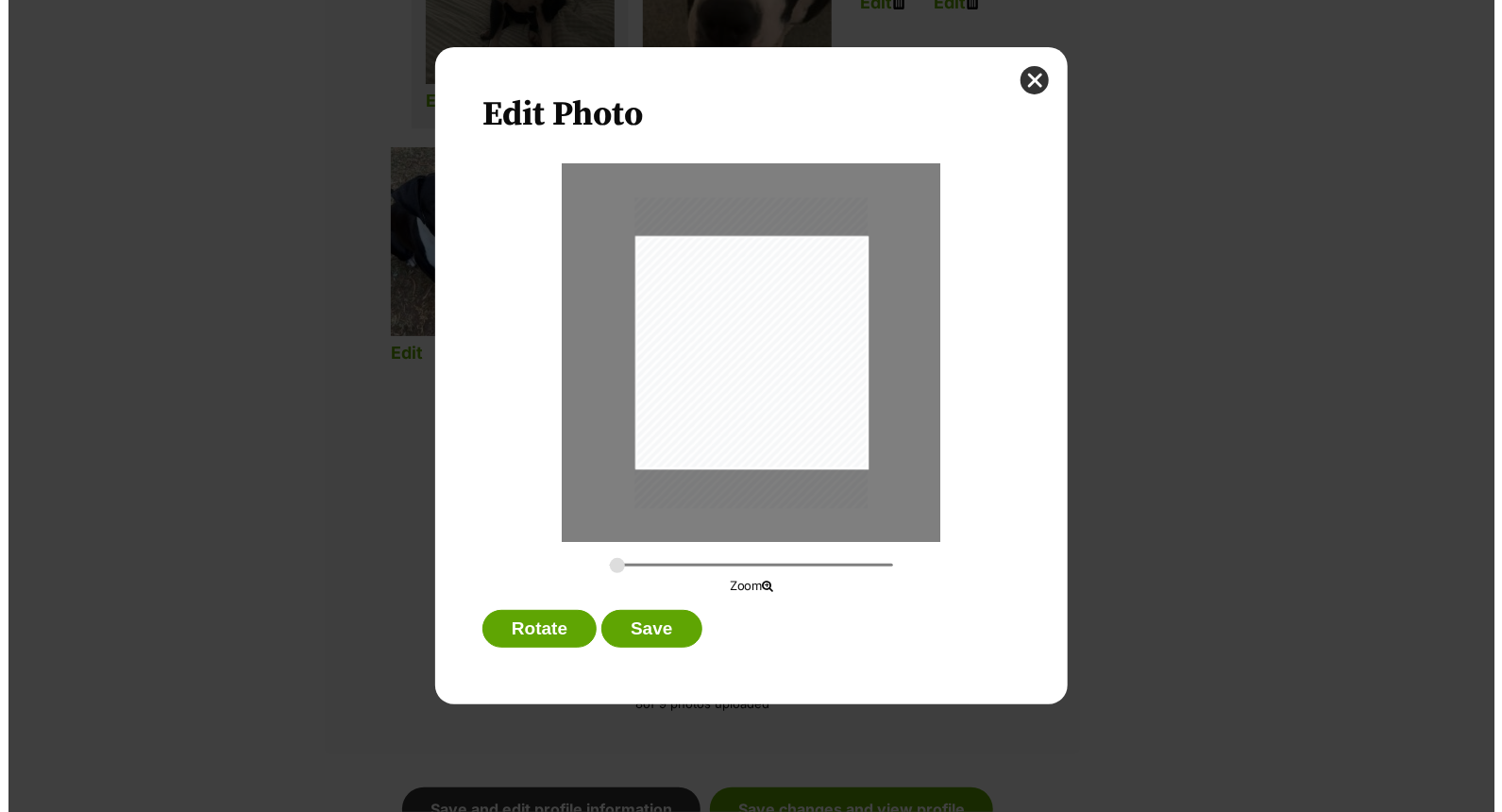
scroll to position [0, 0]
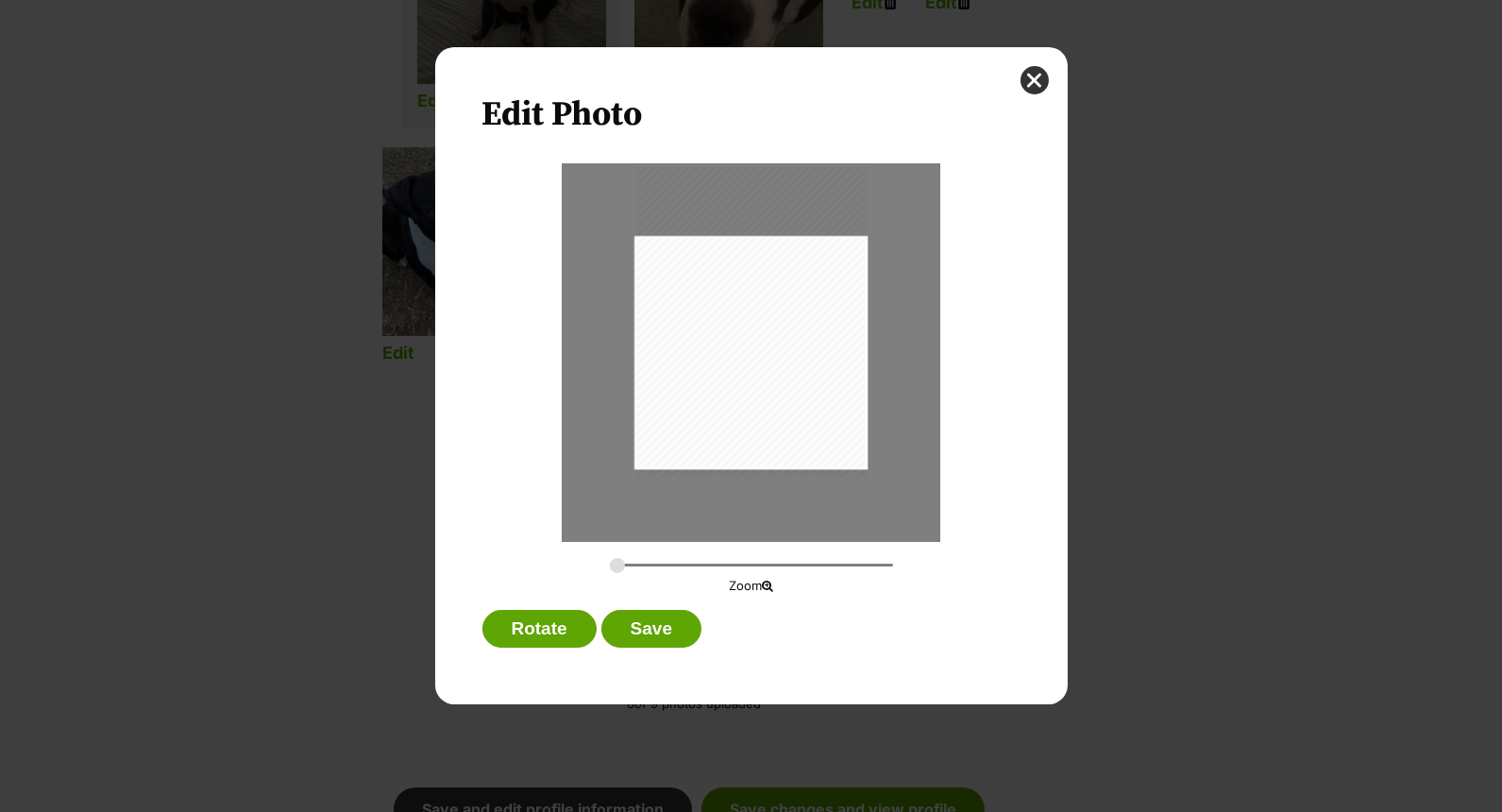
drag, startPoint x: 777, startPoint y: 335, endPoint x: 783, endPoint y: 305, distance: 30.6
click at [783, 305] on div "Dialog Window - Close (Press escape to close)" at bounding box center [751, 322] width 233 height 311
click at [649, 625] on button "Save" at bounding box center [651, 629] width 100 height 38
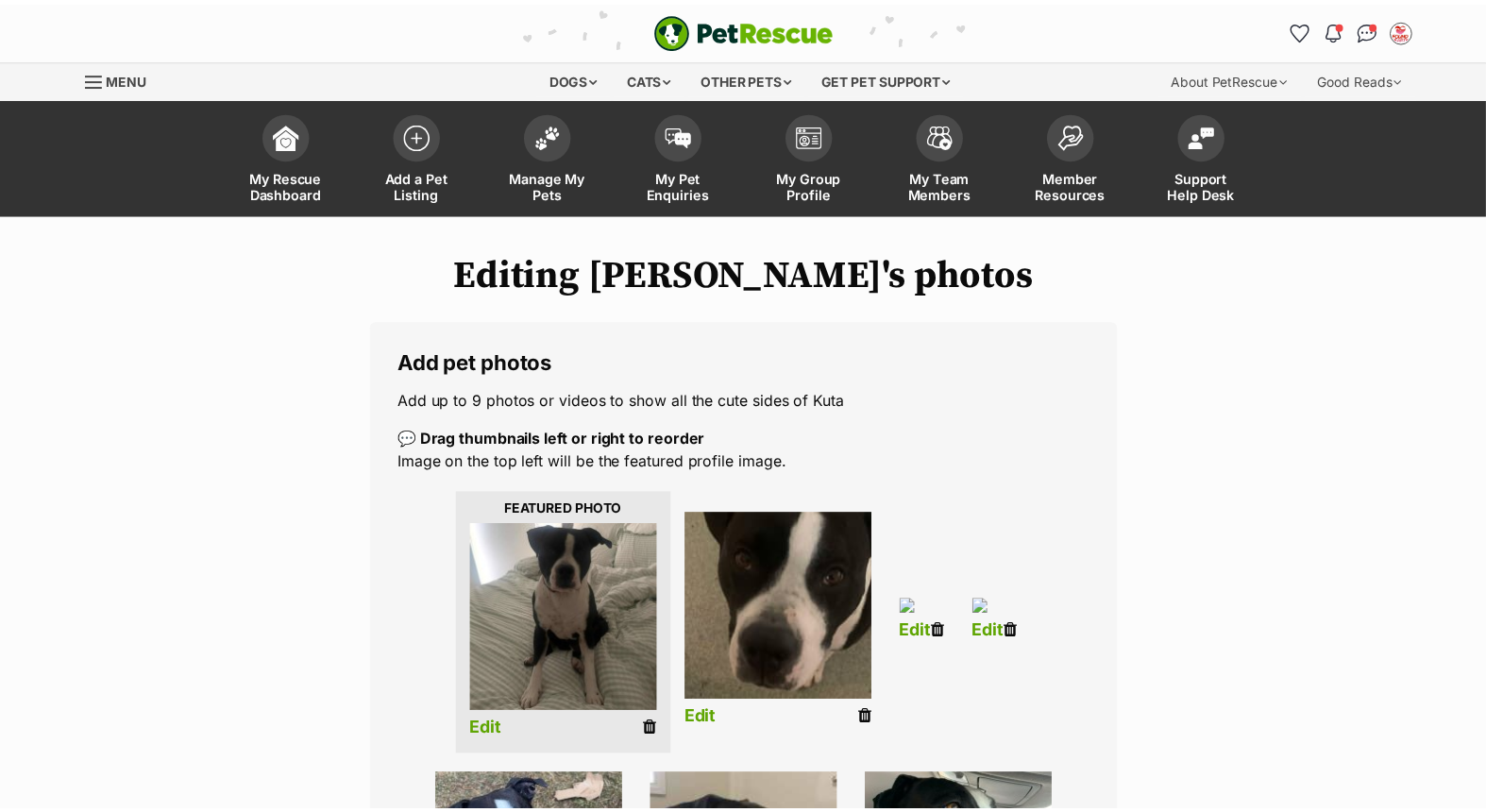
scroll to position [628, 0]
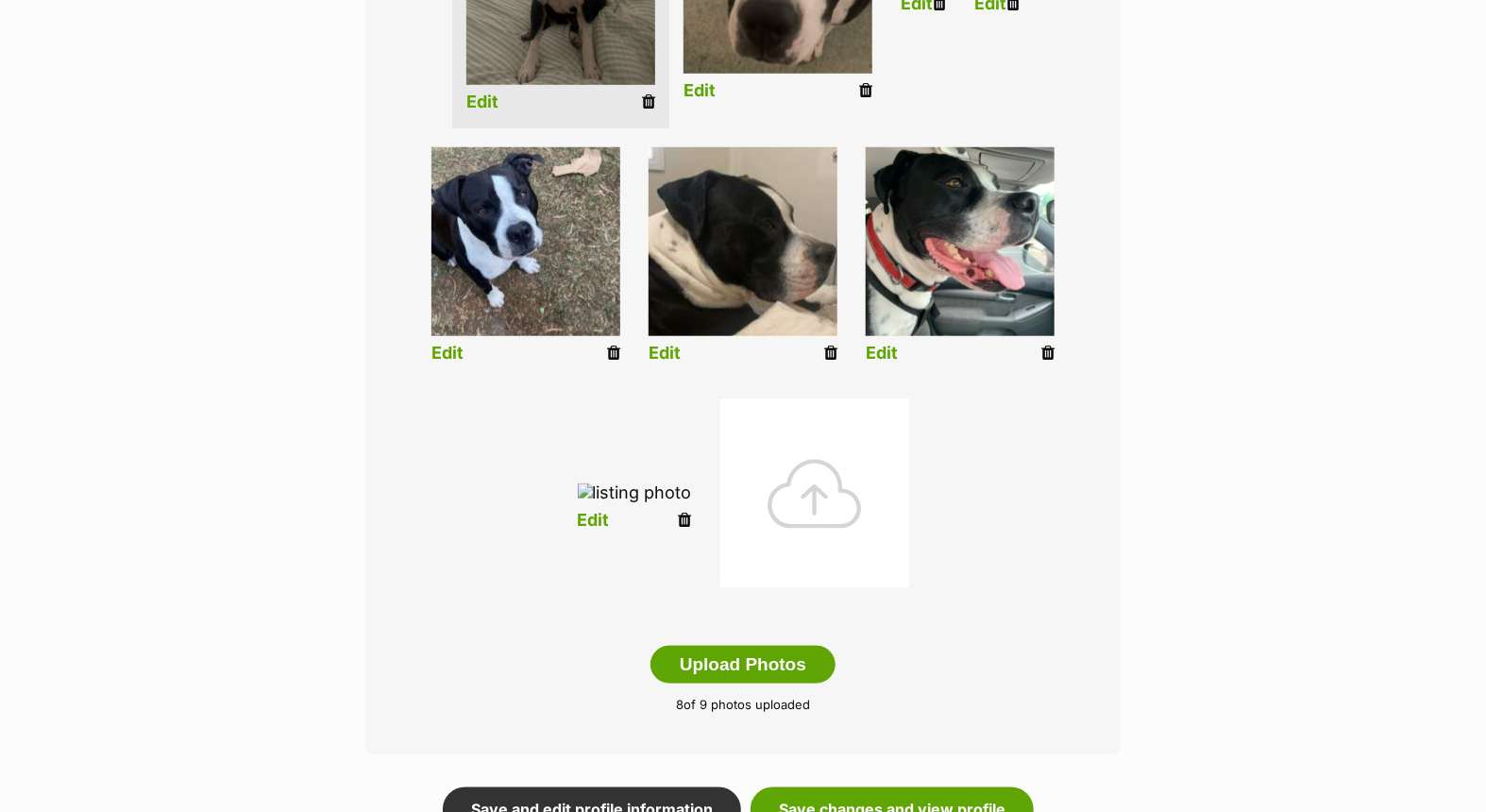
click at [692, 529] on icon at bounding box center [685, 520] width 13 height 17
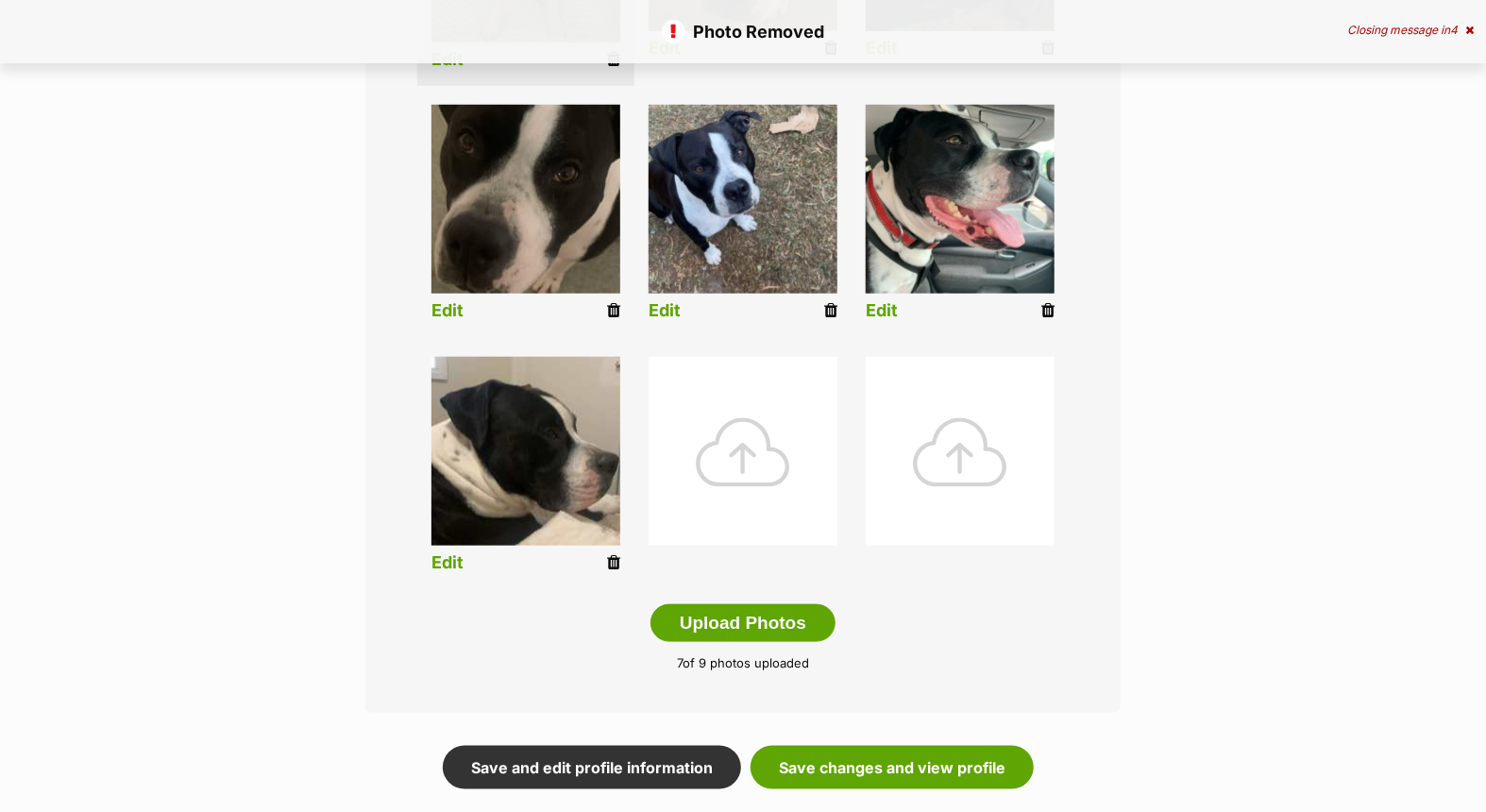
scroll to position [839, 0]
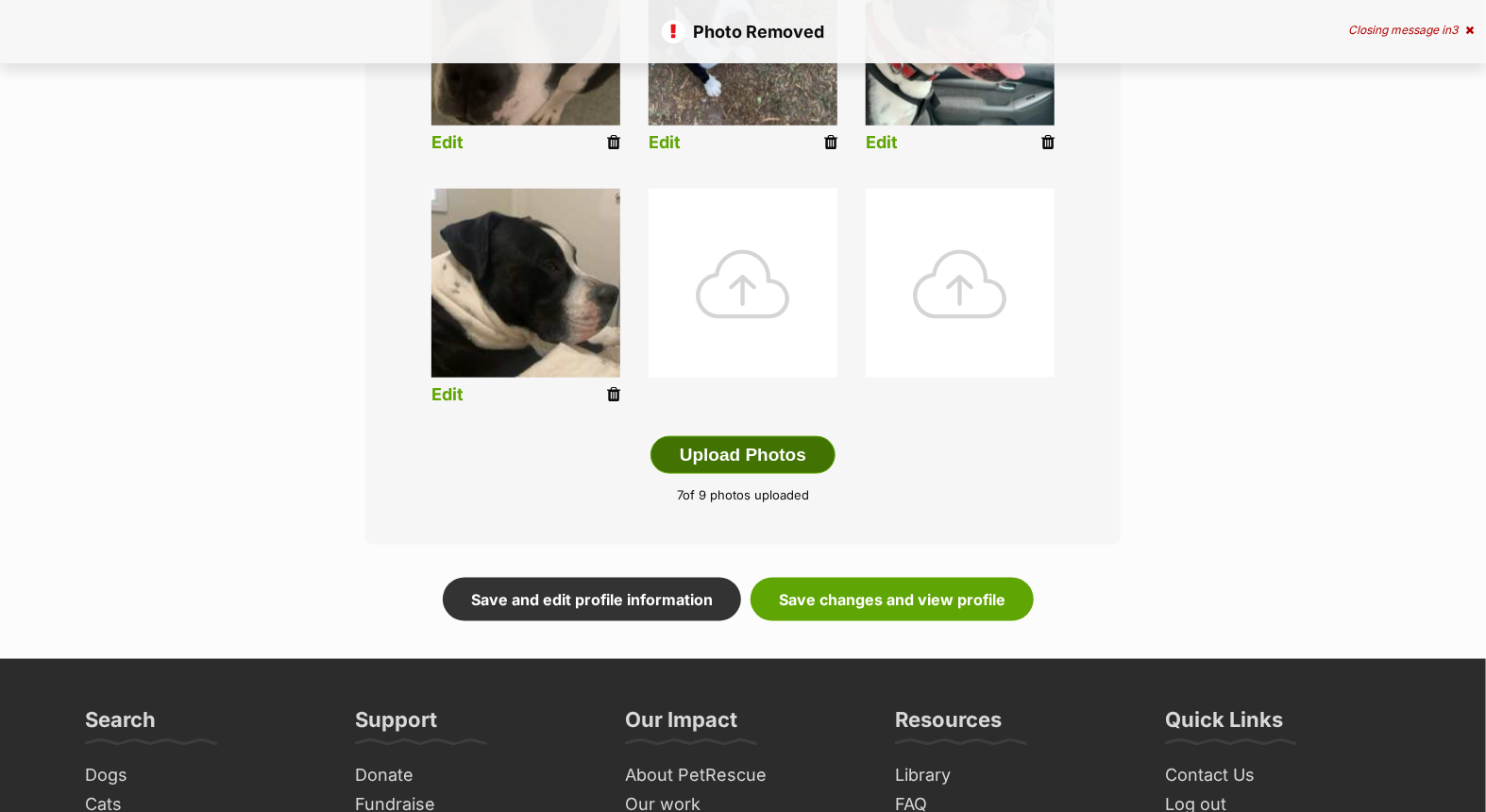
click at [743, 455] on button "Upload Photos" at bounding box center [743, 456] width 185 height 38
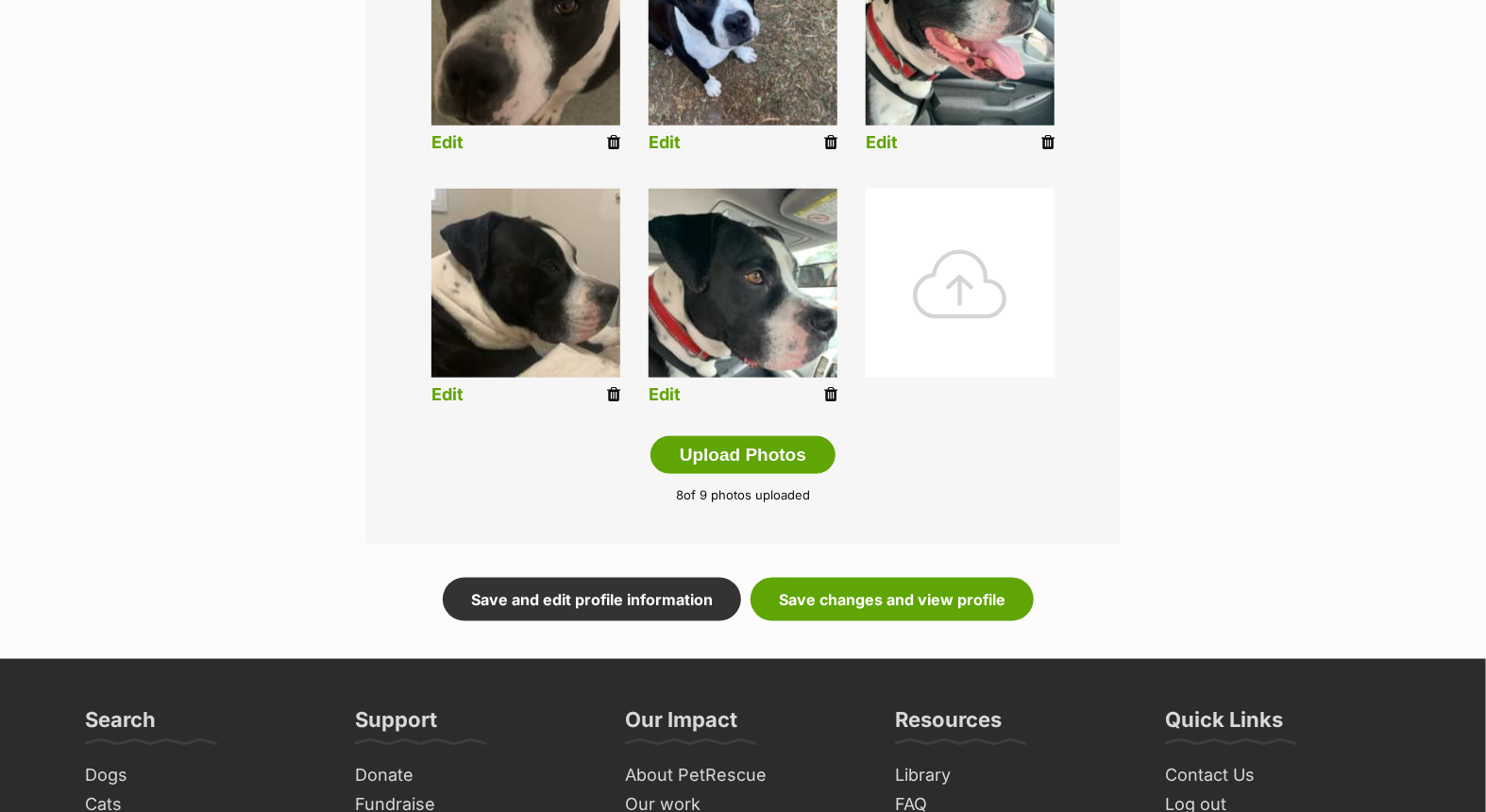
click at [660, 376] on img at bounding box center [743, 283] width 189 height 189
click at [660, 390] on link "Edit" at bounding box center [665, 395] width 32 height 20
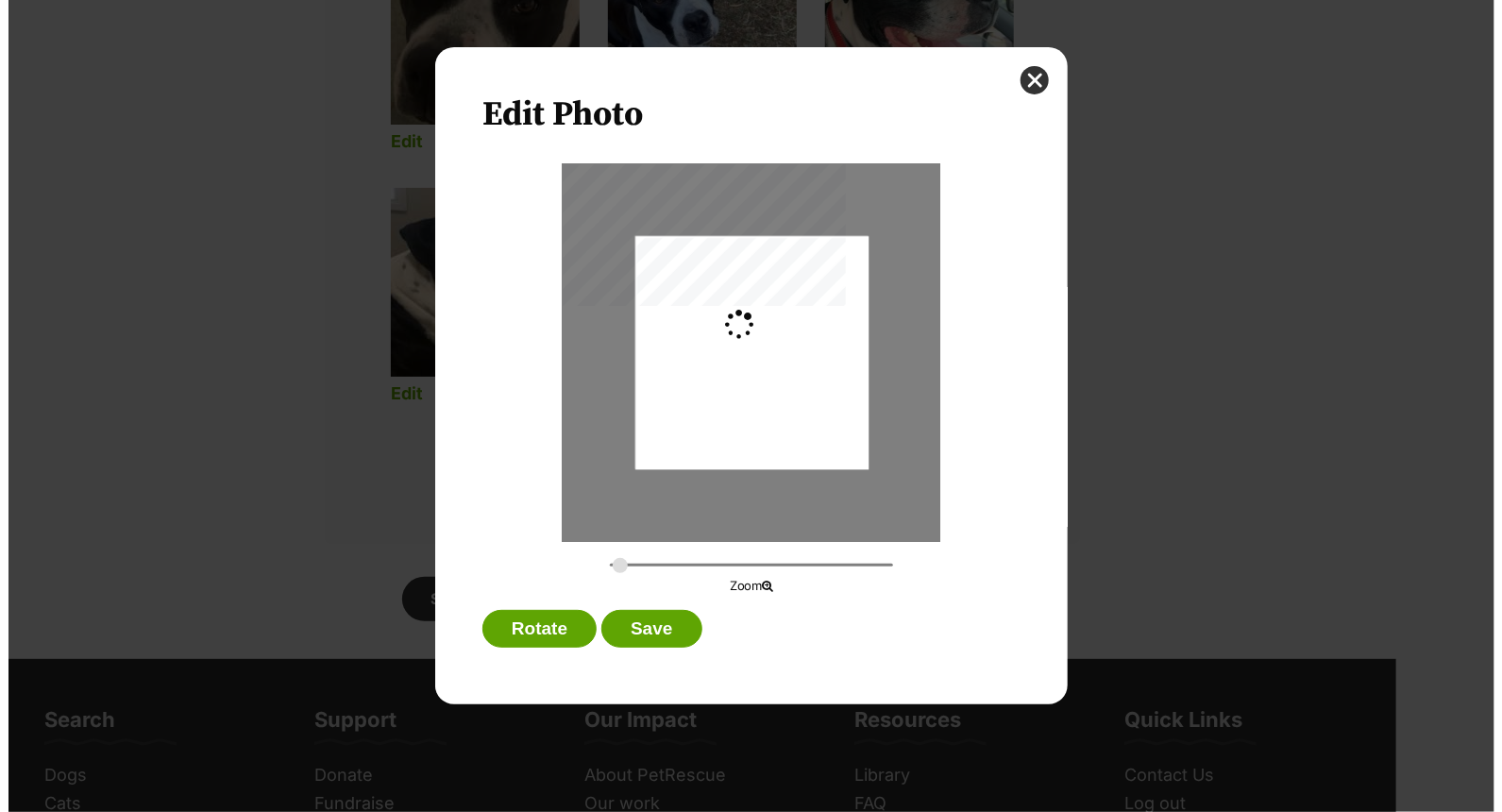
scroll to position [0, 0]
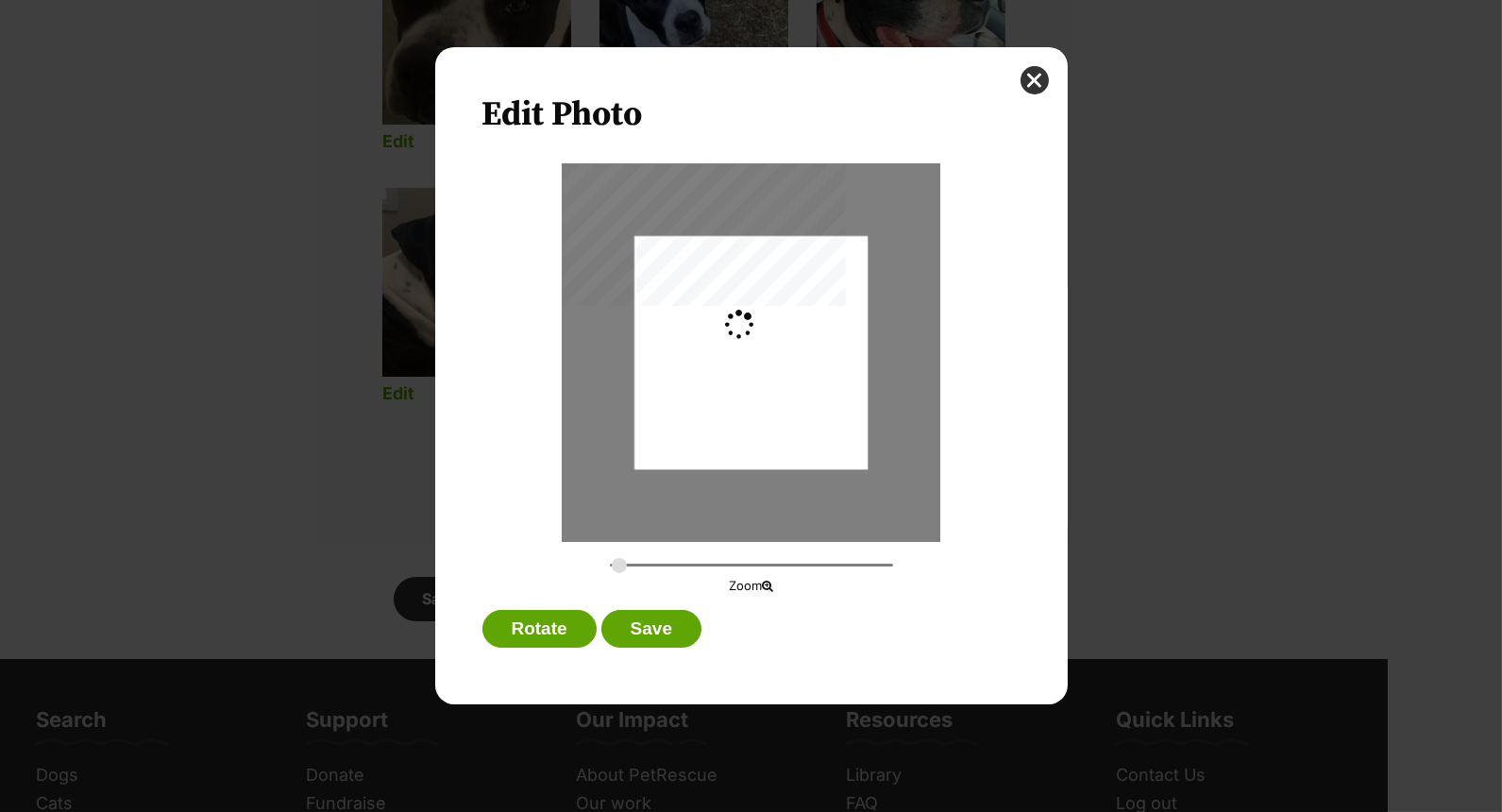
type input "0.2744"
click at [658, 631] on button "Save" at bounding box center [651, 629] width 100 height 38
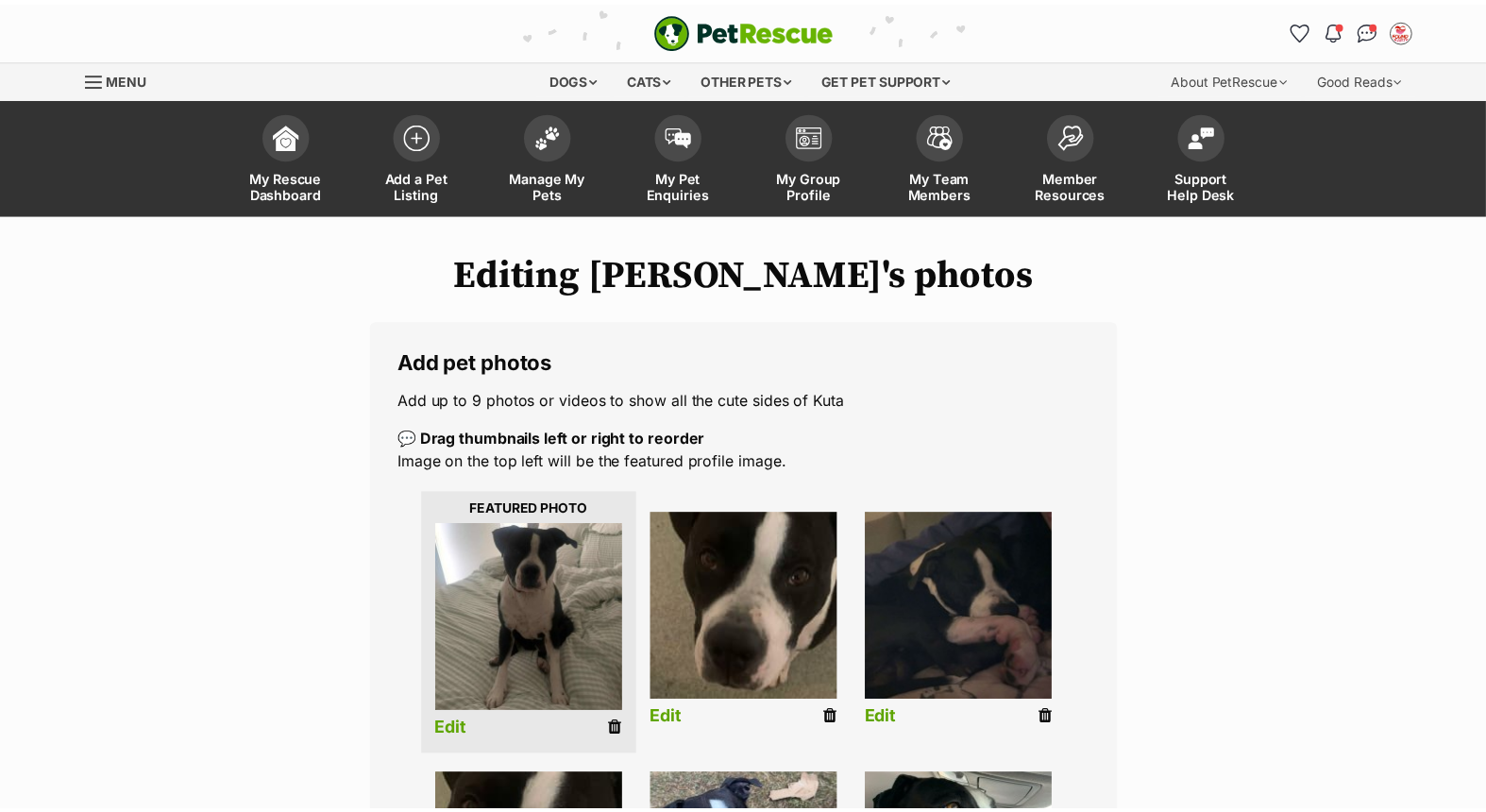
scroll to position [838, 0]
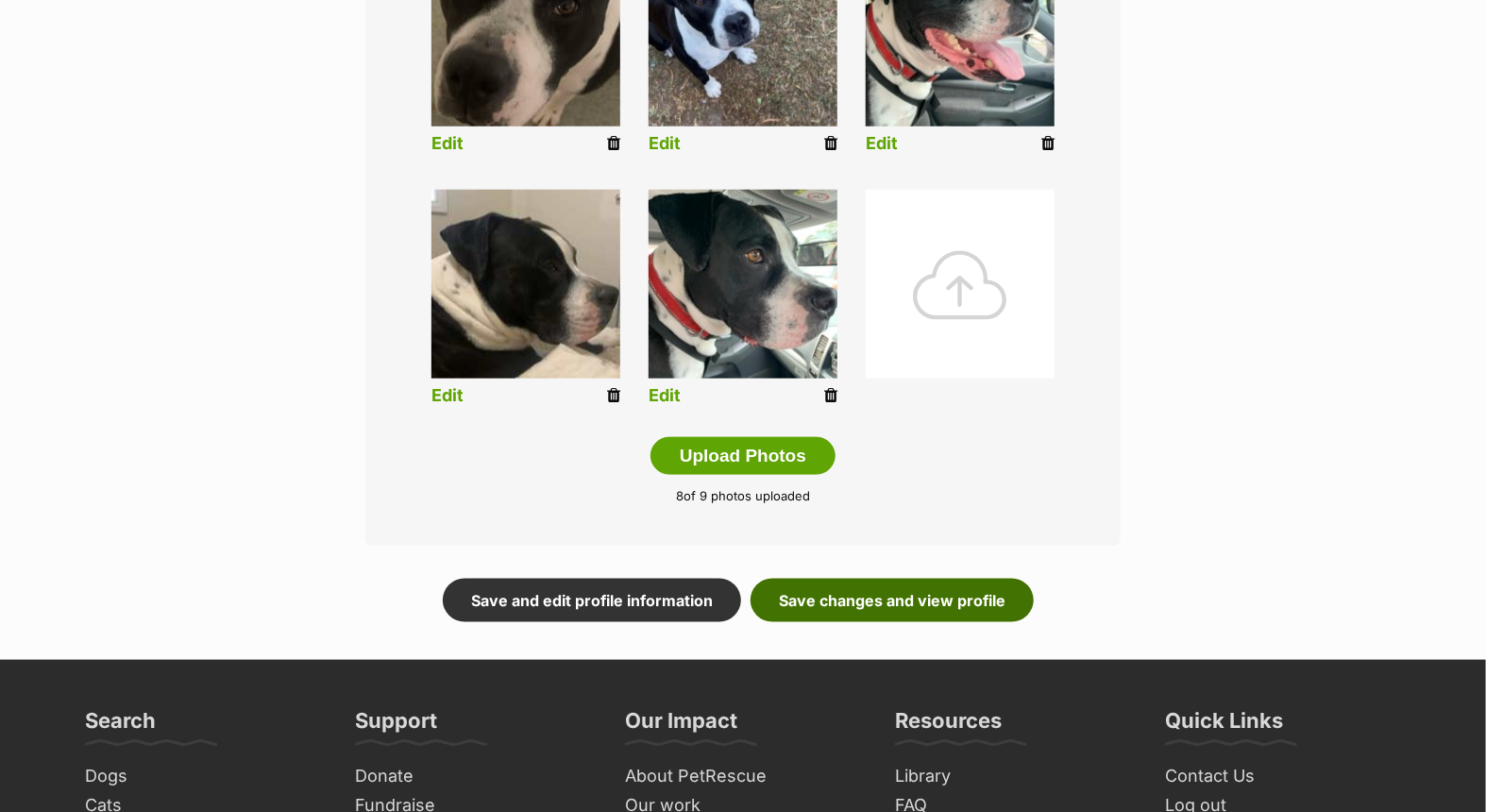
click at [854, 595] on link "Save changes and view profile" at bounding box center [892, 600] width 283 height 44
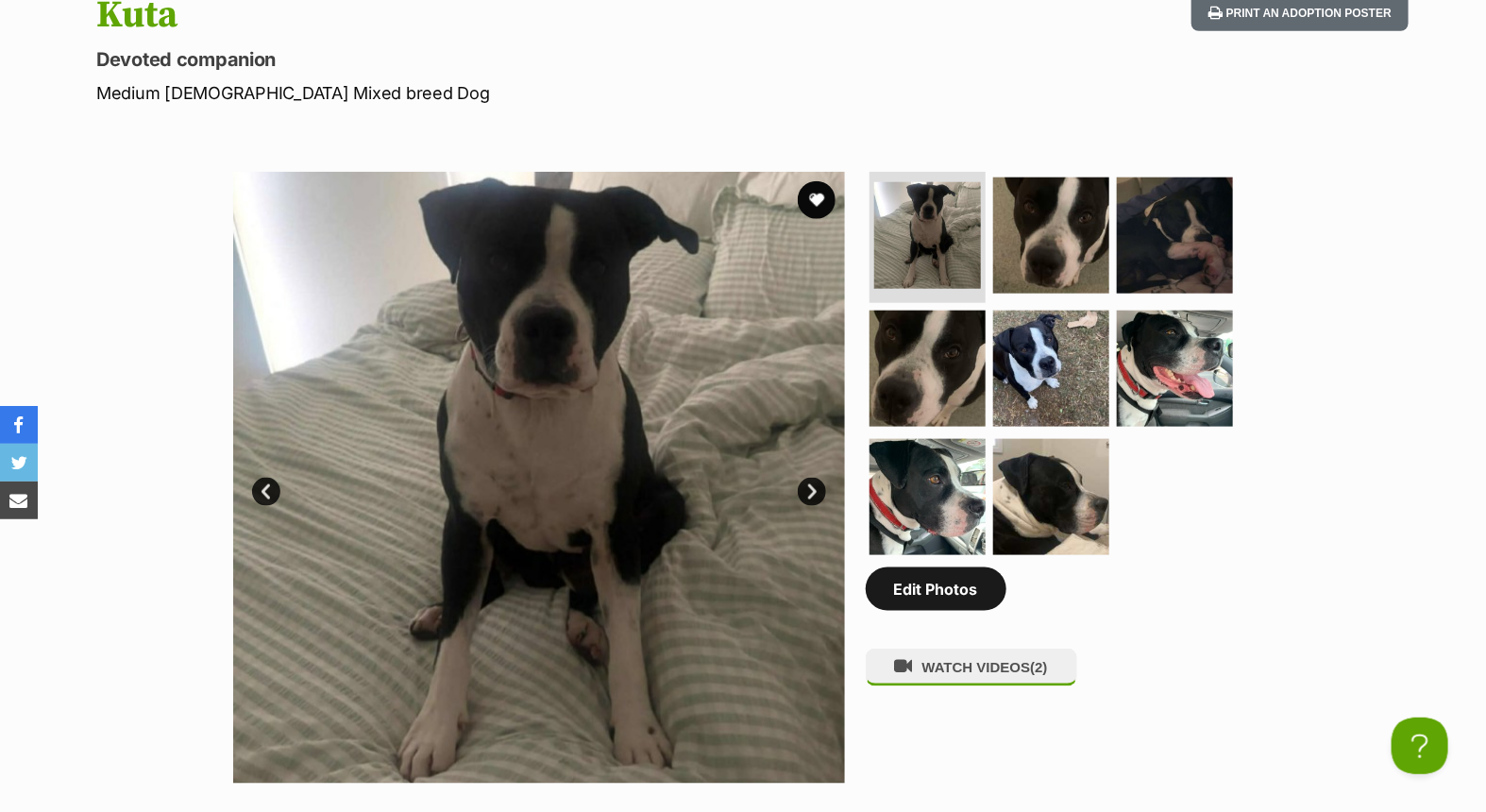
scroll to position [839, 0]
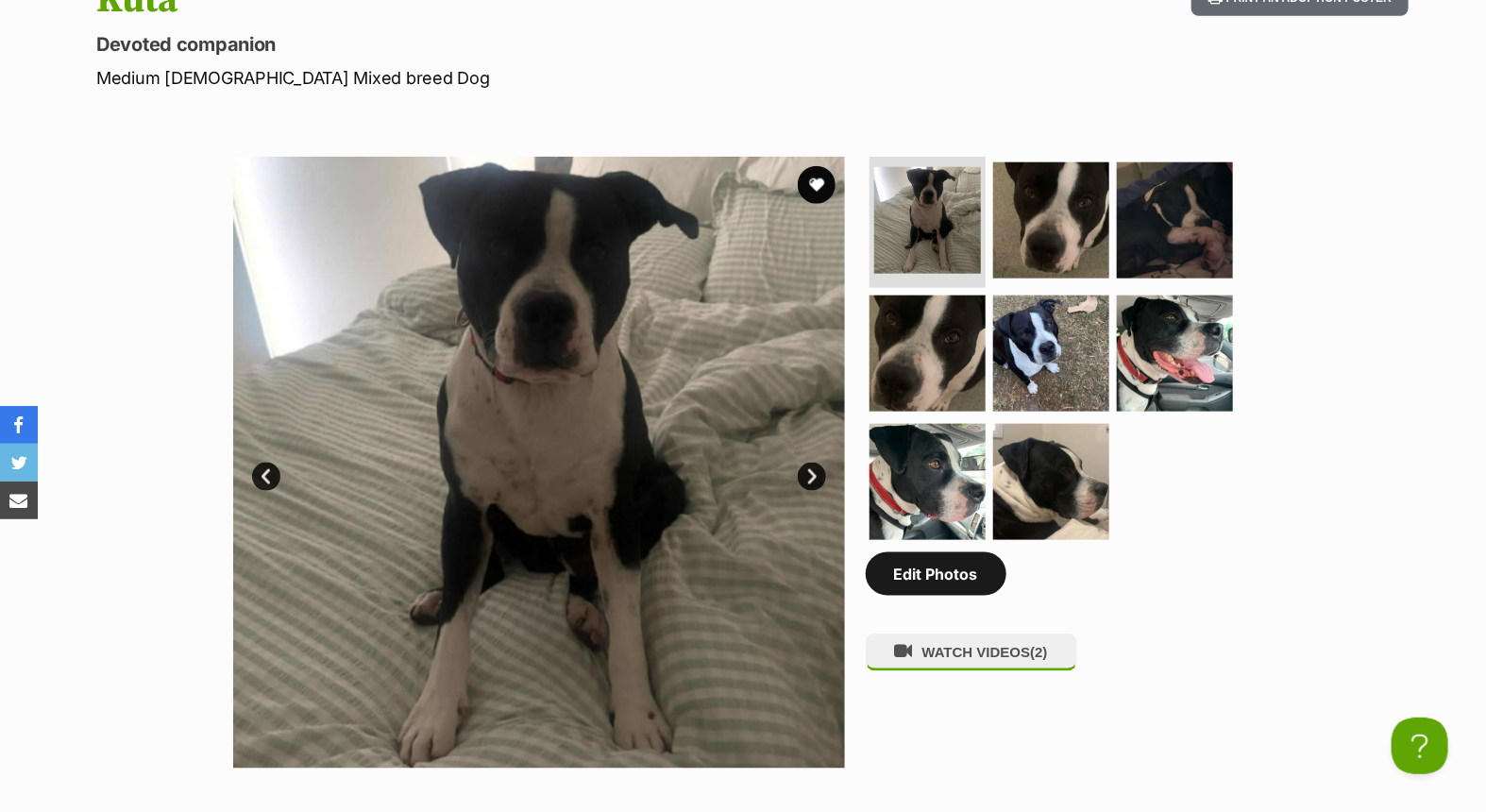
click at [923, 569] on link "Edit Photos" at bounding box center [937, 575] width 141 height 44
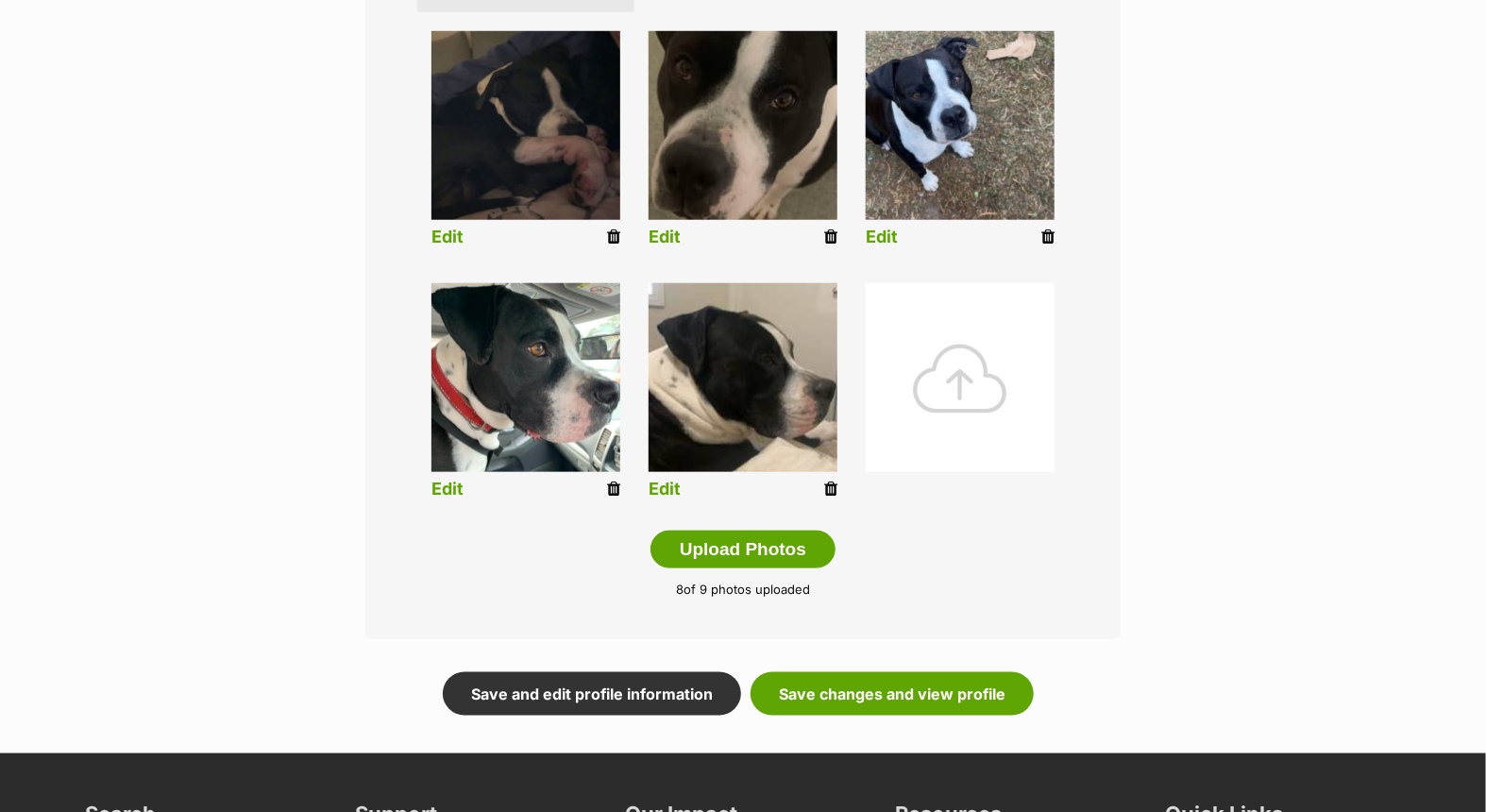
scroll to position [944, 0]
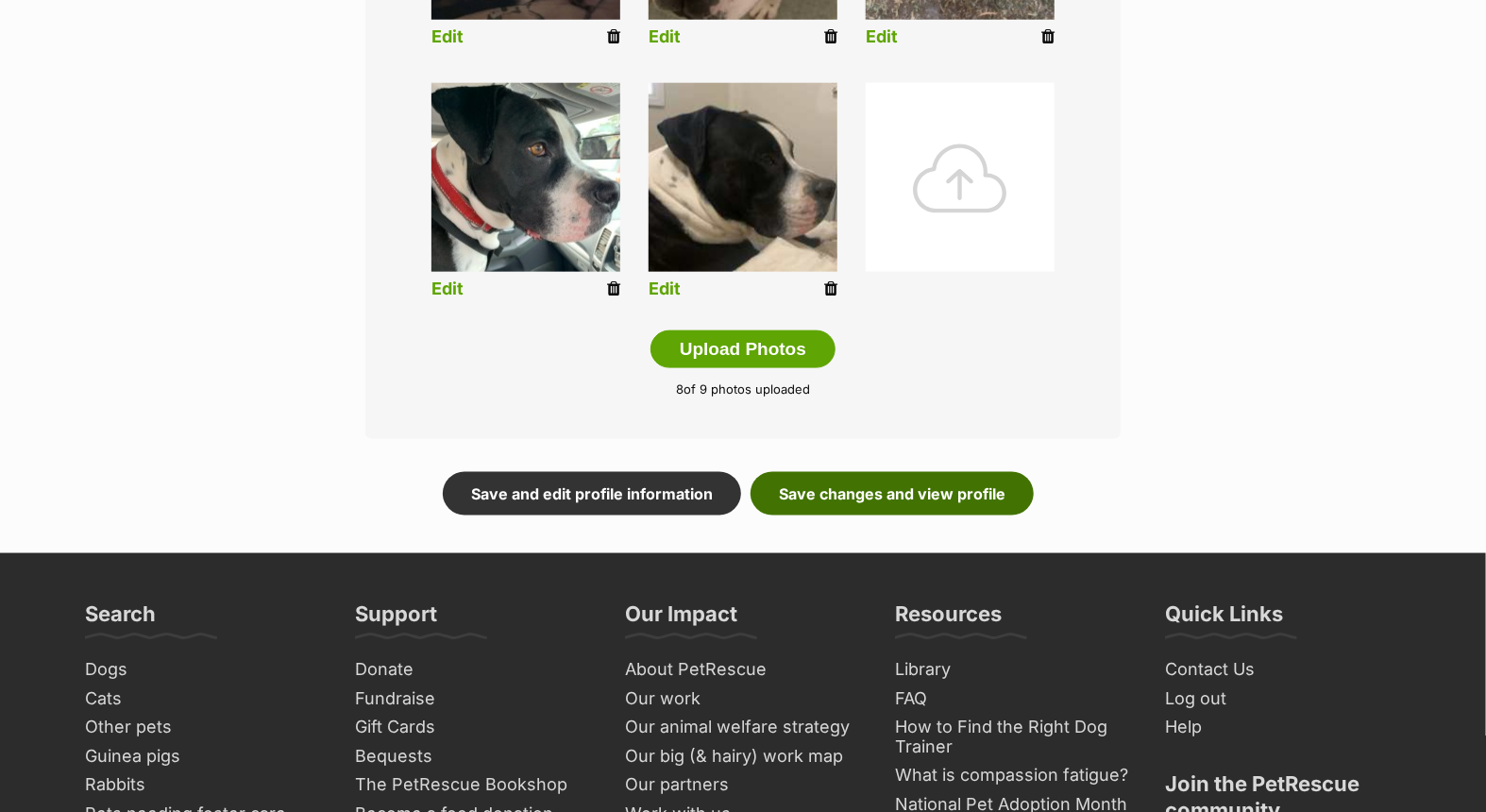
click at [891, 484] on link "Save changes and view profile" at bounding box center [892, 494] width 283 height 44
